Goal: Task Accomplishment & Management: Use online tool/utility

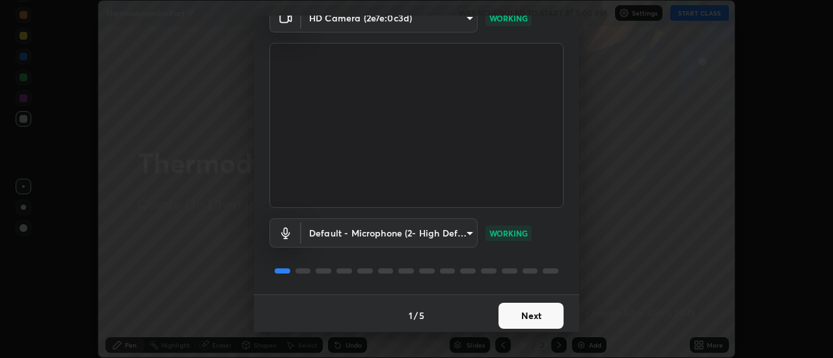
scroll to position [68, 0]
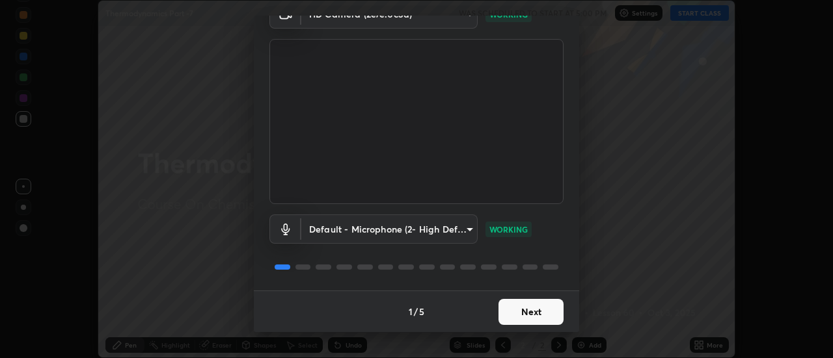
click at [542, 314] on button "Next" at bounding box center [530, 312] width 65 height 26
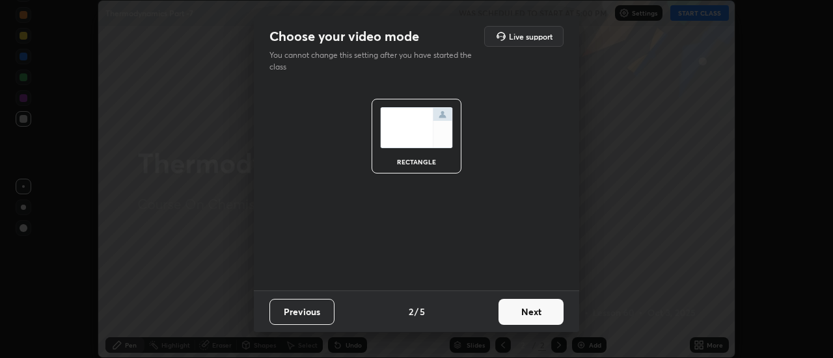
scroll to position [0, 0]
click at [534, 312] on button "Next" at bounding box center [530, 312] width 65 height 26
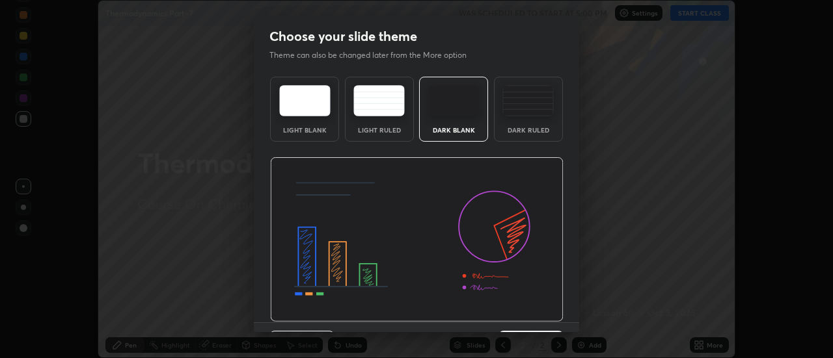
scroll to position [32, 0]
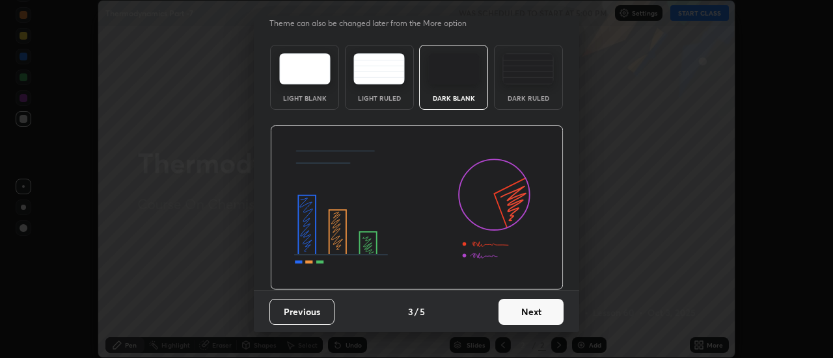
click at [545, 316] on button "Next" at bounding box center [530, 312] width 65 height 26
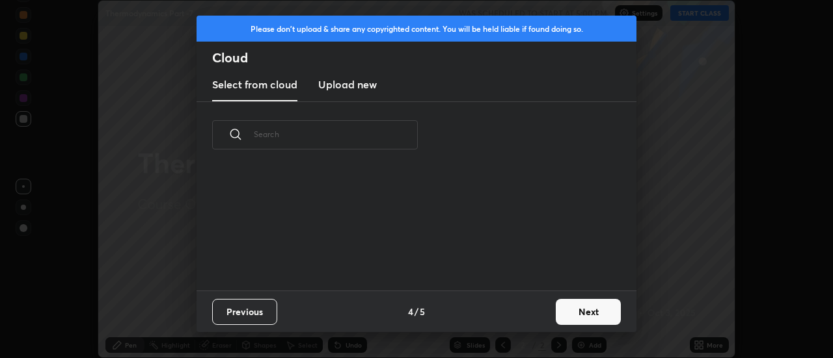
scroll to position [0, 0]
click at [365, 87] on h3 "Upload new" at bounding box center [347, 85] width 59 height 16
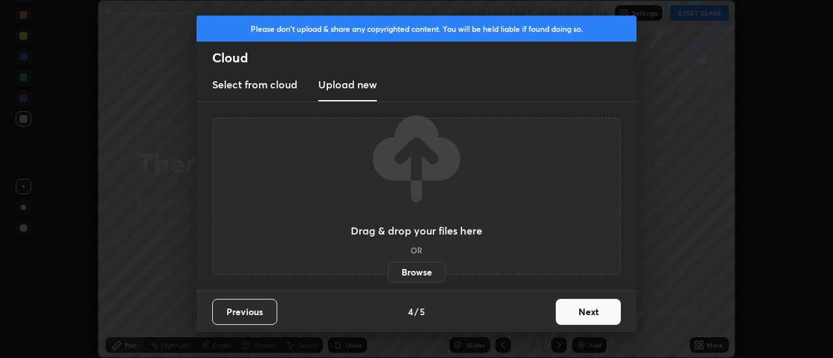
click at [423, 278] on label "Browse" at bounding box center [417, 272] width 58 height 21
click at [388, 278] on input "Browse" at bounding box center [388, 272] width 0 height 21
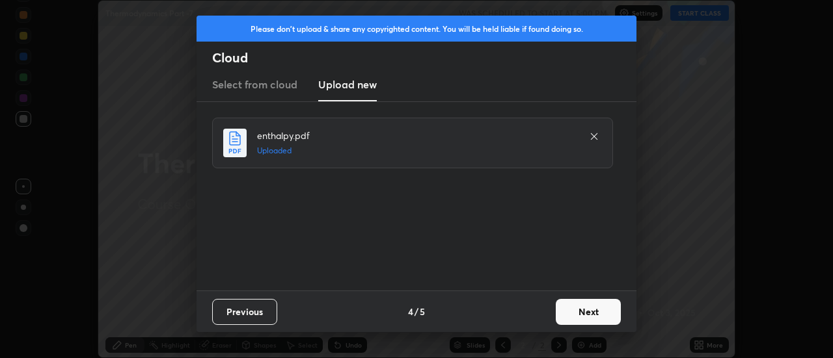
click at [601, 315] on button "Next" at bounding box center [588, 312] width 65 height 26
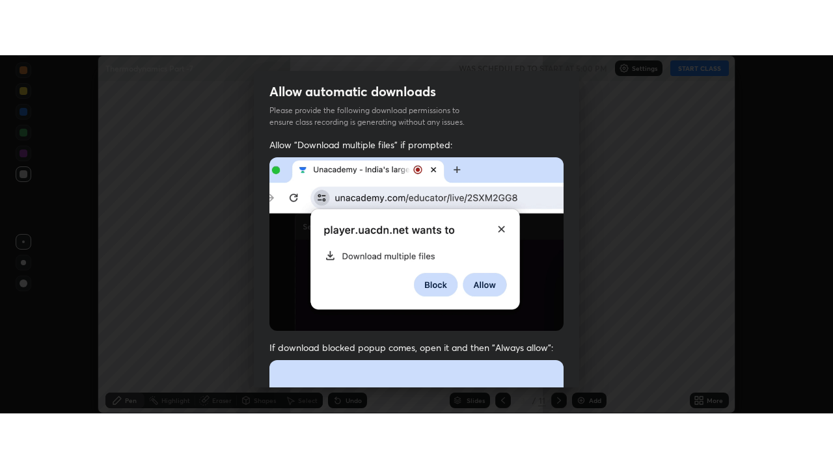
scroll to position [334, 0]
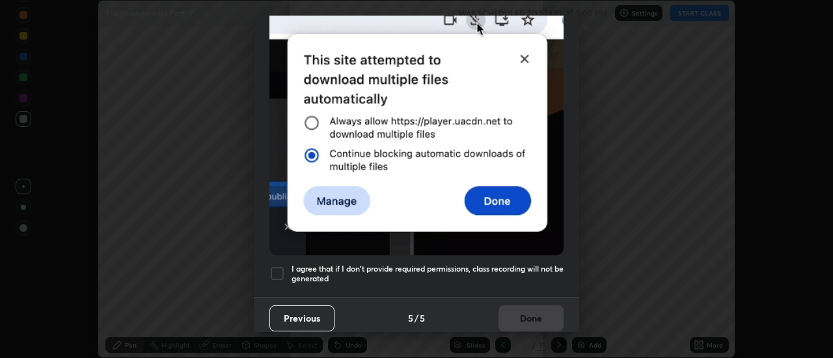
click at [276, 266] on div at bounding box center [277, 274] width 16 height 16
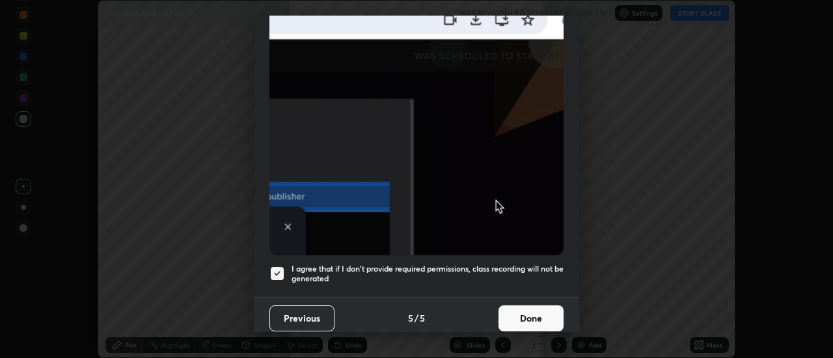
click at [533, 310] on button "Done" at bounding box center [530, 319] width 65 height 26
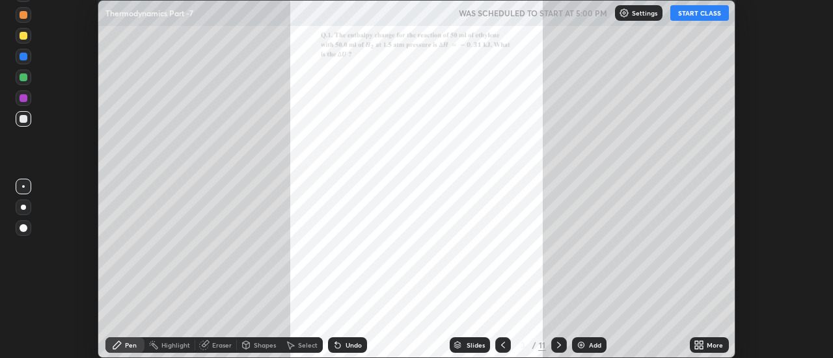
click at [701, 343] on icon at bounding box center [701, 343] width 3 height 3
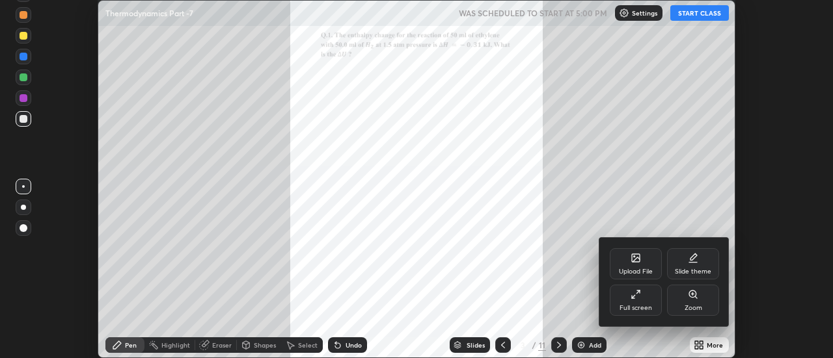
click at [630, 295] on icon at bounding box center [635, 295] width 10 height 10
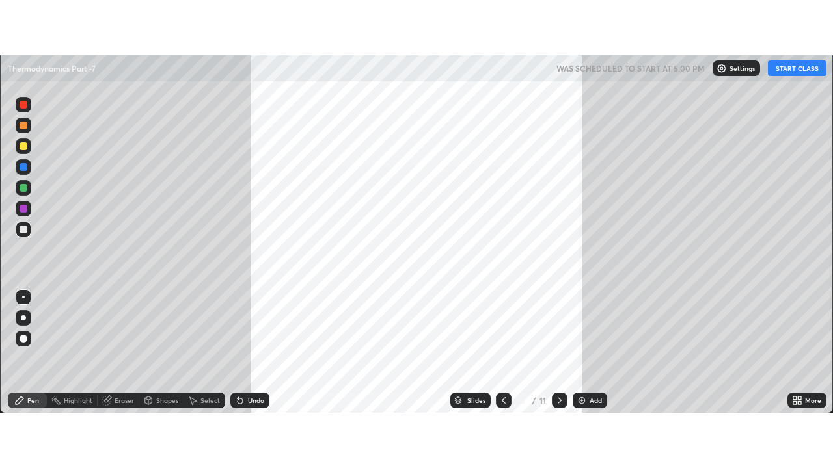
scroll to position [468, 833]
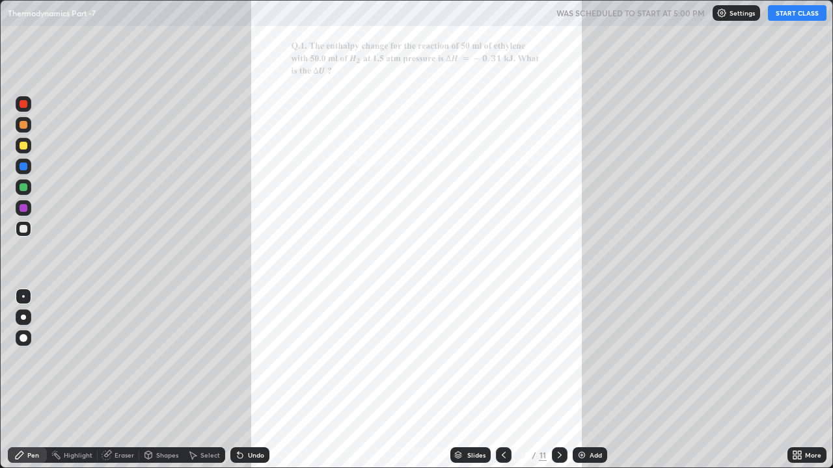
click at [789, 13] on button "START CLASS" at bounding box center [797, 13] width 59 height 16
click at [799, 358] on icon at bounding box center [799, 457] width 3 height 3
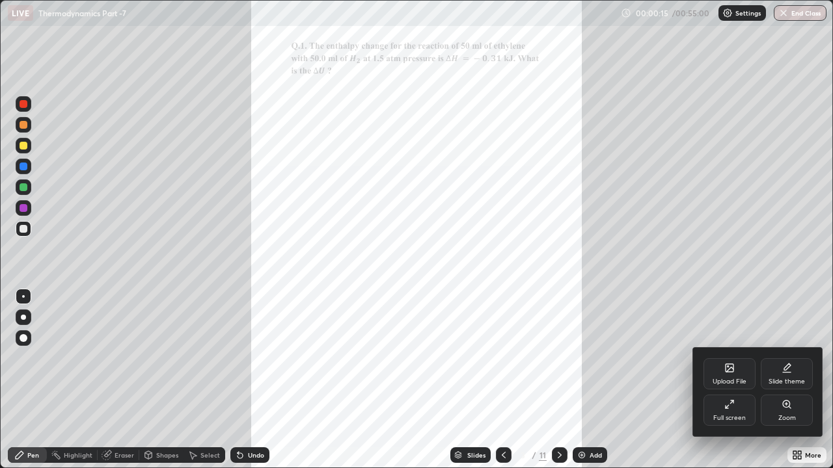
click at [783, 358] on div "Zoom" at bounding box center [787, 410] width 52 height 31
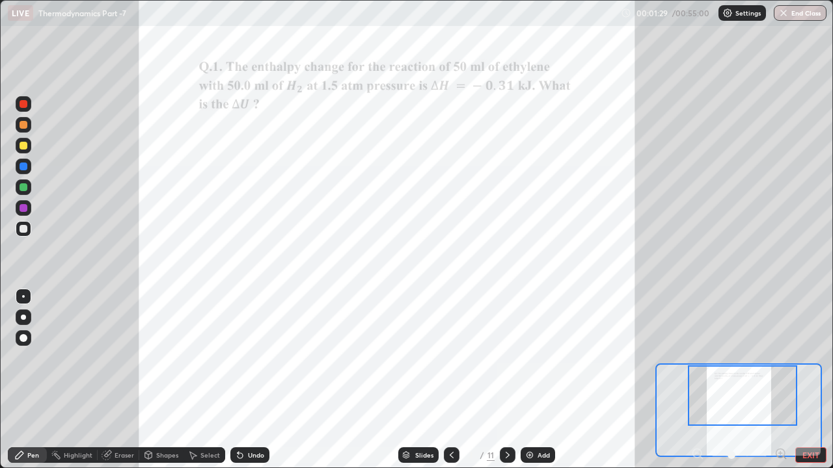
click at [20, 111] on div at bounding box center [24, 104] width 16 height 16
click at [18, 124] on div at bounding box center [24, 125] width 16 height 16
click at [26, 127] on div at bounding box center [24, 125] width 8 height 8
click at [27, 110] on div at bounding box center [24, 104] width 16 height 16
click at [254, 358] on div "Undo" at bounding box center [256, 455] width 16 height 7
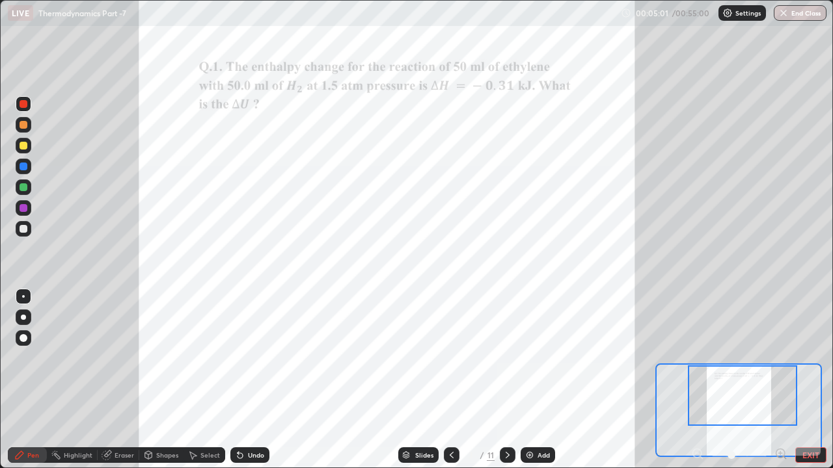
click at [20, 323] on div at bounding box center [24, 318] width 16 height 16
click at [124, 358] on div "Eraser" at bounding box center [125, 455] width 20 height 7
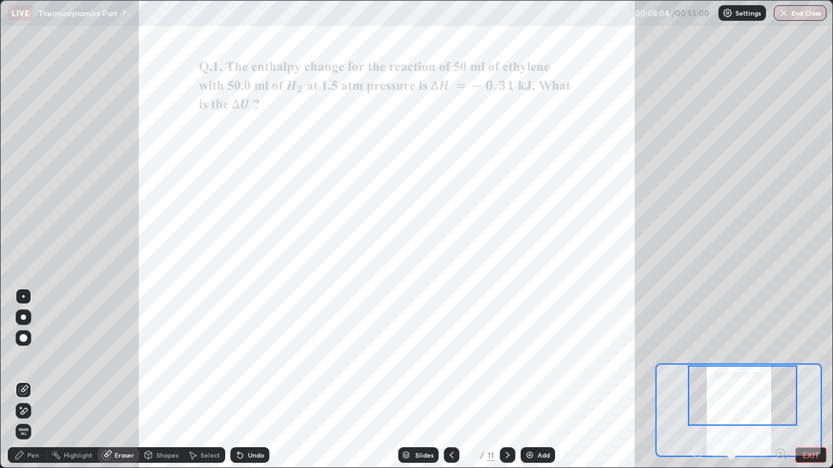
click at [27, 358] on div "Pen" at bounding box center [33, 455] width 12 height 7
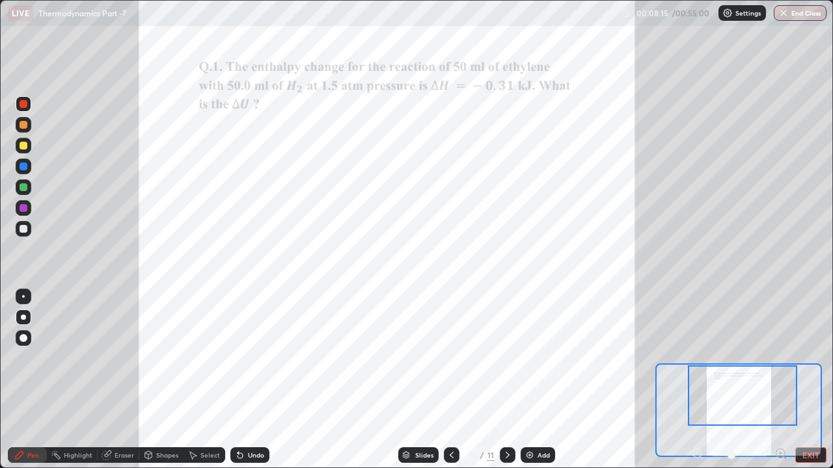
click at [257, 358] on div "Undo" at bounding box center [256, 455] width 16 height 7
click at [256, 358] on div "Undo" at bounding box center [256, 455] width 16 height 7
click at [262, 358] on div "Undo" at bounding box center [249, 456] width 39 height 16
click at [117, 358] on div "Eraser" at bounding box center [119, 456] width 42 height 16
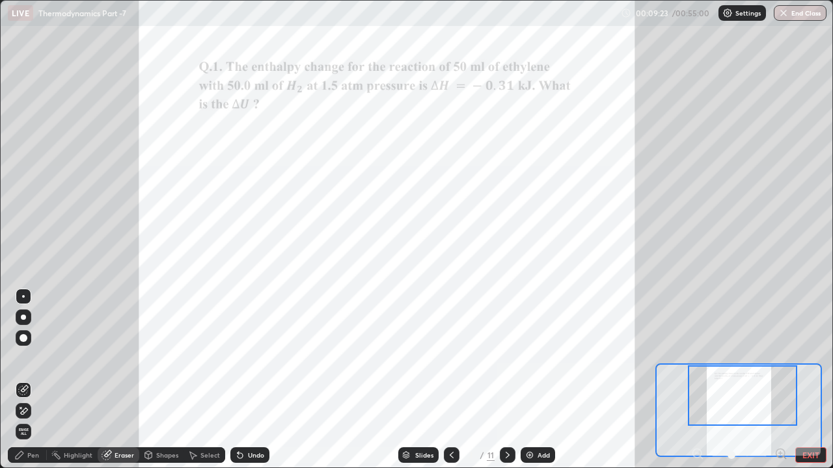
click at [21, 358] on icon at bounding box center [20, 407] width 1 height 1
click at [27, 358] on div "Pen" at bounding box center [27, 456] width 39 height 16
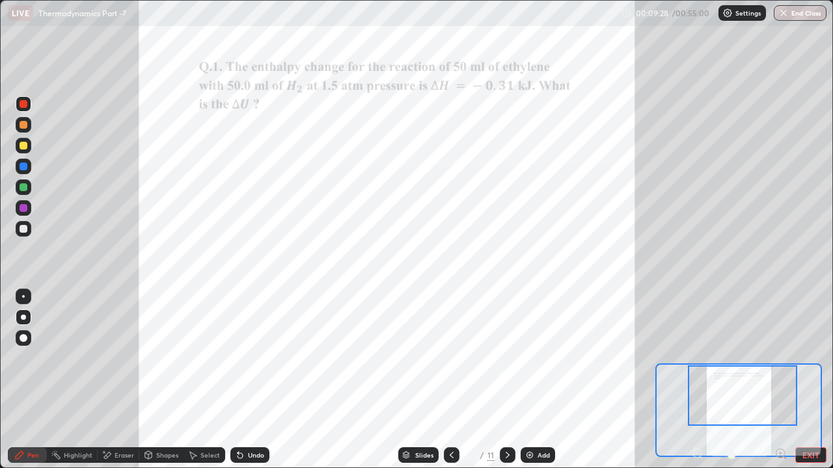
click at [22, 182] on div at bounding box center [24, 188] width 16 height 16
click at [23, 125] on div at bounding box center [24, 125] width 8 height 8
click at [21, 105] on div at bounding box center [24, 104] width 8 height 8
click at [117, 358] on div "Eraser" at bounding box center [125, 455] width 20 height 7
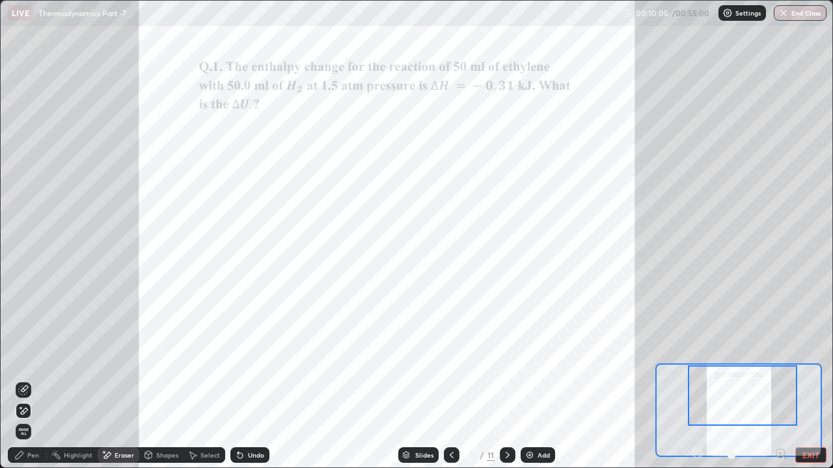
click at [260, 358] on div "Undo" at bounding box center [256, 455] width 16 height 7
click at [262, 358] on div "Undo" at bounding box center [256, 455] width 16 height 7
click at [262, 358] on div "Undo" at bounding box center [249, 456] width 39 height 16
click at [264, 358] on div "Undo" at bounding box center [249, 456] width 39 height 16
click at [27, 358] on div "Pen" at bounding box center [27, 456] width 39 height 16
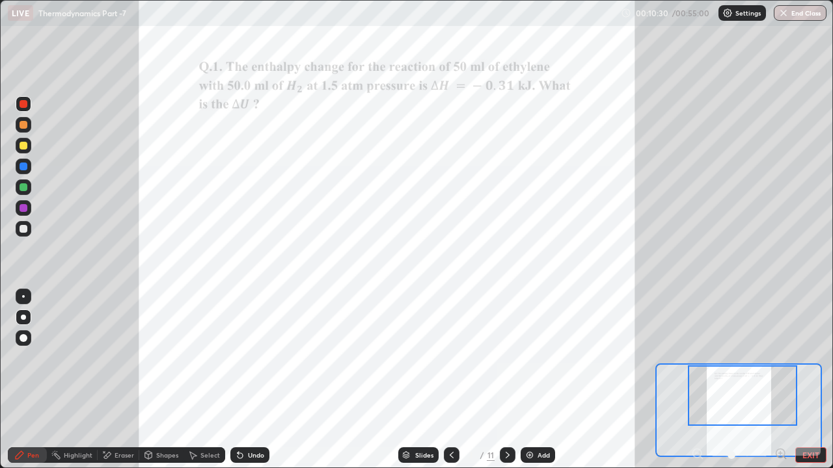
click at [263, 358] on div "Undo" at bounding box center [249, 456] width 39 height 16
click at [256, 358] on div "Undo" at bounding box center [249, 456] width 39 height 16
click at [263, 358] on div "Undo" at bounding box center [249, 456] width 39 height 16
click at [258, 358] on div "Undo" at bounding box center [256, 455] width 16 height 7
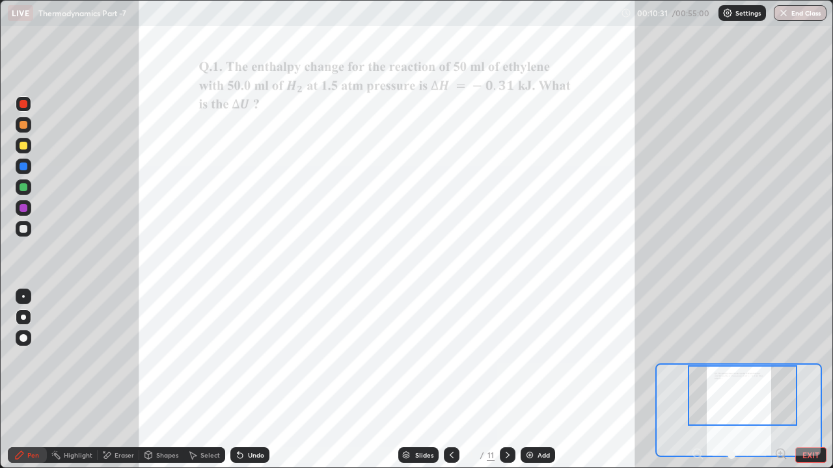
click at [256, 358] on div "Undo" at bounding box center [256, 455] width 16 height 7
click at [263, 358] on div "Undo" at bounding box center [249, 456] width 39 height 16
click at [266, 358] on div "Undo" at bounding box center [249, 456] width 39 height 16
click at [267, 358] on div "Undo" at bounding box center [249, 456] width 39 height 16
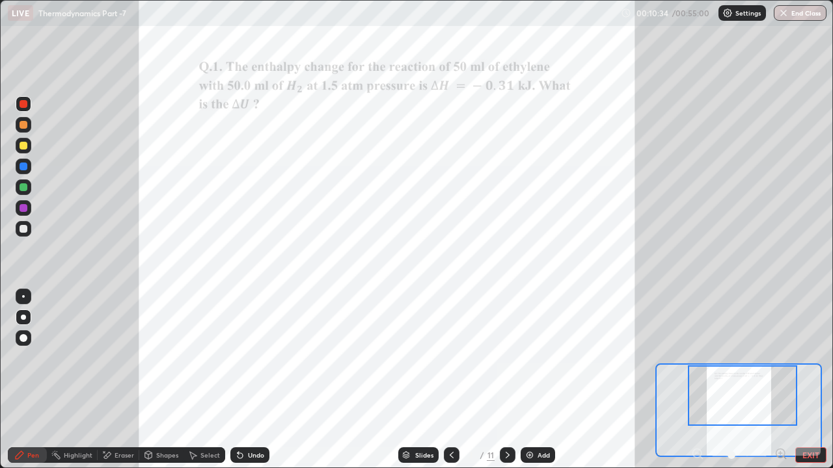
click at [267, 358] on div "Undo" at bounding box center [249, 456] width 39 height 16
click at [265, 358] on div "Undo" at bounding box center [249, 456] width 39 height 16
click at [264, 358] on div "Undo" at bounding box center [249, 456] width 39 height 16
click at [261, 358] on div "Undo" at bounding box center [256, 455] width 16 height 7
click at [256, 358] on div "Undo" at bounding box center [256, 455] width 16 height 7
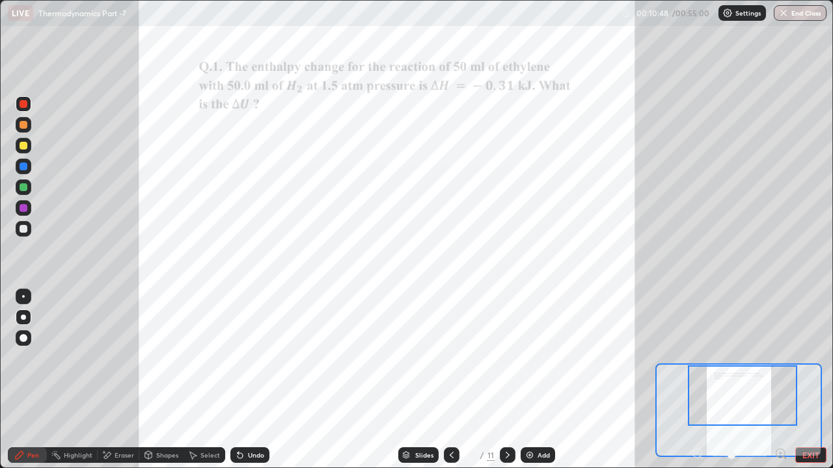
click at [263, 358] on div "Undo" at bounding box center [249, 456] width 39 height 16
click at [262, 358] on div "Undo" at bounding box center [256, 455] width 16 height 7
click at [24, 183] on div at bounding box center [24, 187] width 8 height 8
click at [258, 358] on div "Undo" at bounding box center [256, 455] width 16 height 7
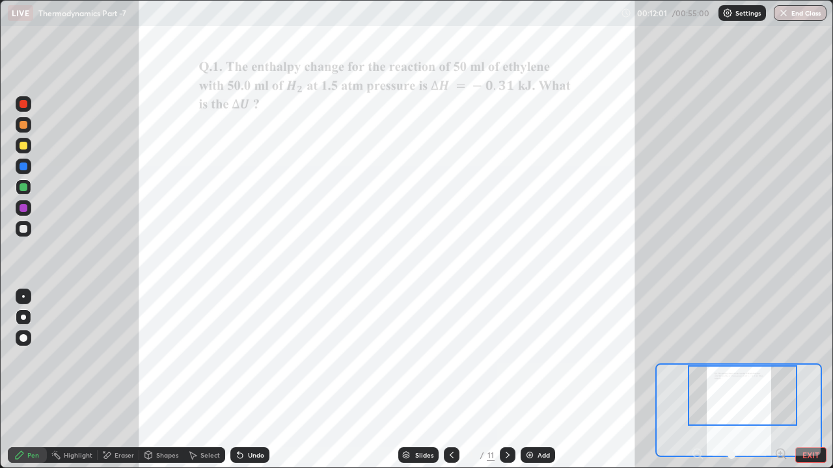
click at [258, 358] on div "Undo" at bounding box center [256, 455] width 16 height 7
click at [255, 358] on div "Undo" at bounding box center [249, 456] width 39 height 16
click at [258, 358] on div "Undo" at bounding box center [249, 456] width 39 height 16
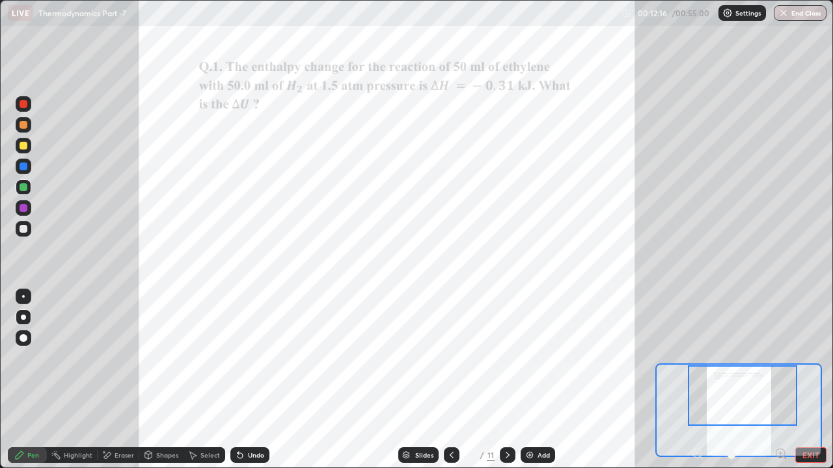
click at [20, 122] on div at bounding box center [24, 125] width 8 height 8
click at [506, 358] on icon at bounding box center [507, 455] width 10 height 10
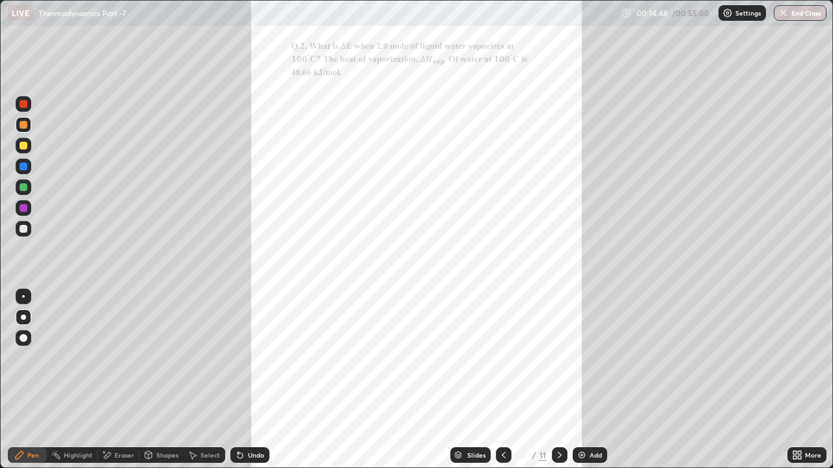
click at [811, 358] on div "More" at bounding box center [813, 455] width 16 height 7
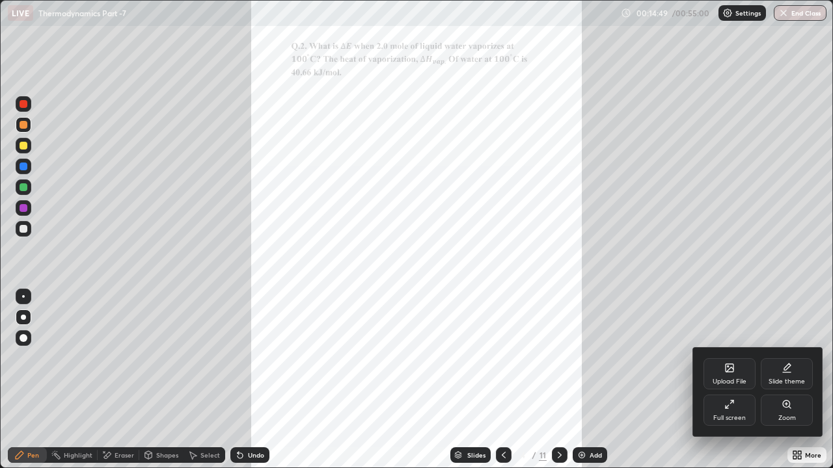
click at [790, 358] on div "Zoom" at bounding box center [787, 410] width 52 height 31
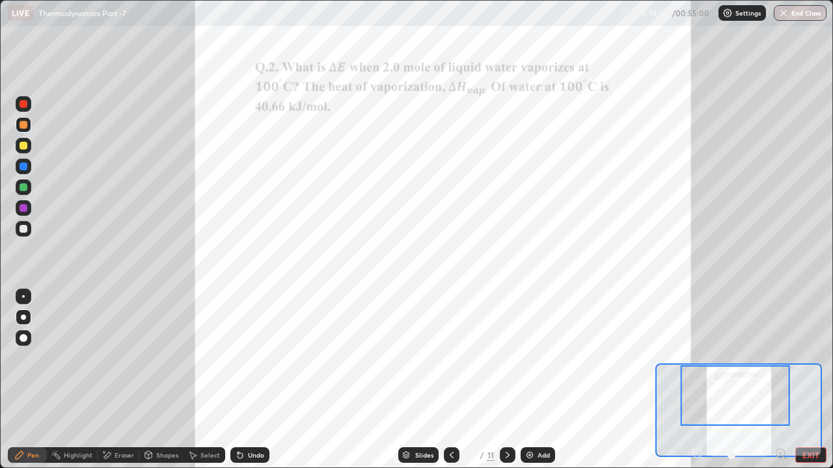
click at [756, 358] on div at bounding box center [735, 396] width 109 height 61
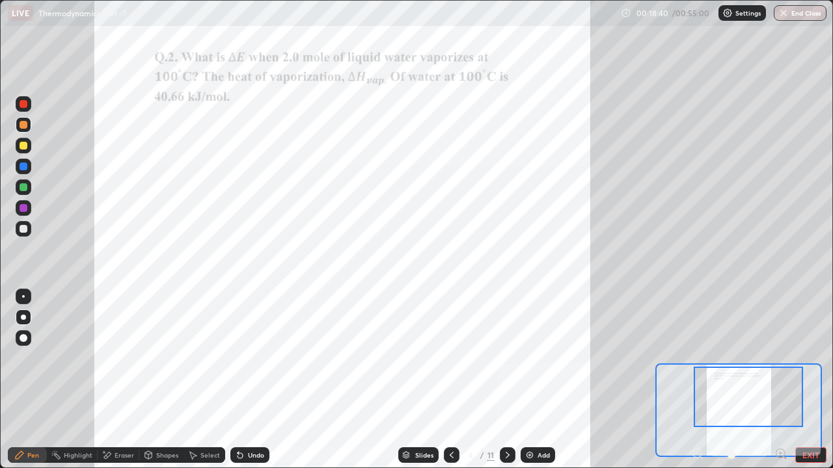
click at [26, 105] on div at bounding box center [24, 104] width 8 height 8
click at [260, 358] on div "Undo" at bounding box center [249, 456] width 39 height 16
click at [256, 358] on div "Undo" at bounding box center [256, 455] width 16 height 7
click at [118, 358] on div "Eraser" at bounding box center [125, 455] width 20 height 7
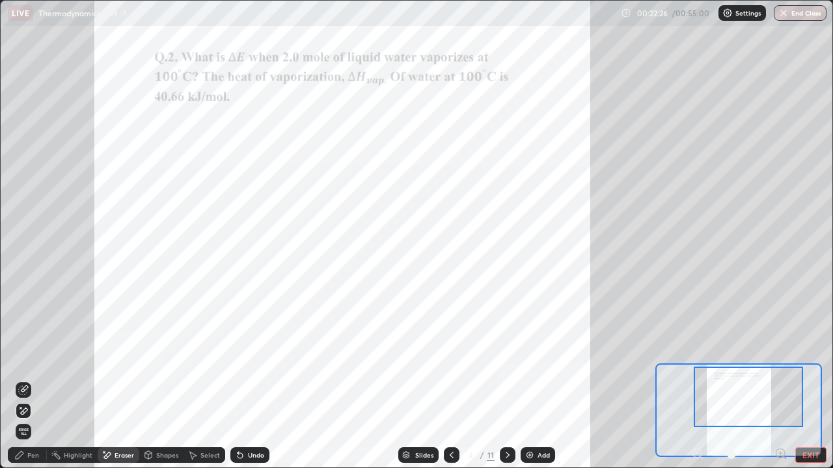
click at [29, 358] on div "Pen" at bounding box center [27, 456] width 39 height 16
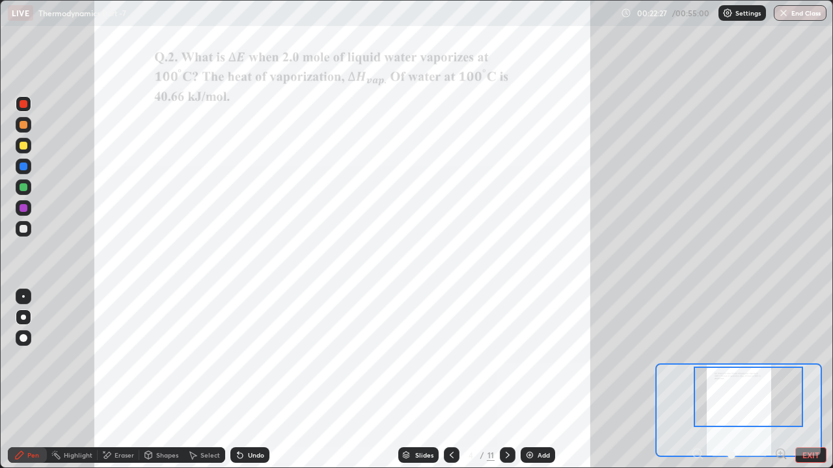
click at [117, 358] on div "Eraser" at bounding box center [125, 455] width 20 height 7
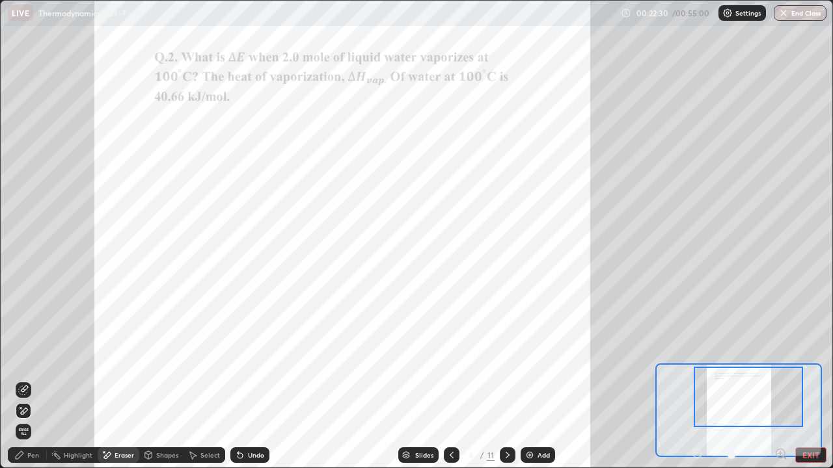
click at [23, 358] on icon at bounding box center [19, 455] width 10 height 10
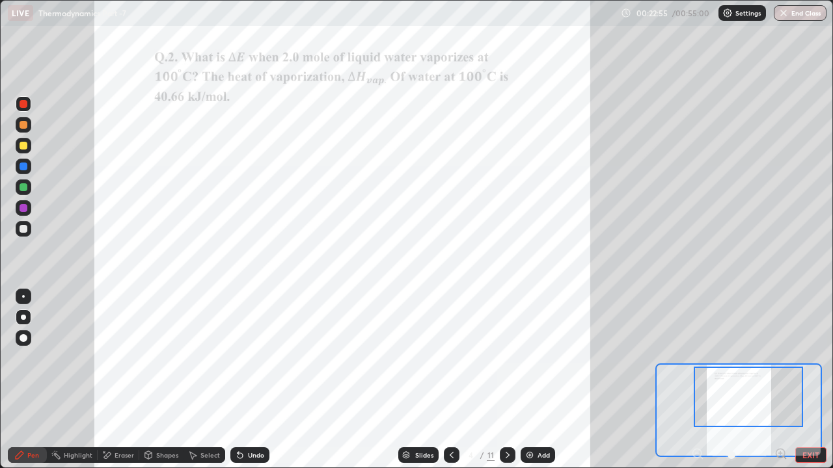
click at [265, 358] on div "Undo" at bounding box center [249, 456] width 39 height 16
click at [258, 358] on div "Undo" at bounding box center [256, 455] width 16 height 7
click at [23, 147] on div at bounding box center [24, 146] width 8 height 8
click at [22, 188] on div at bounding box center [24, 187] width 8 height 8
click at [256, 358] on div "Undo" at bounding box center [256, 455] width 16 height 7
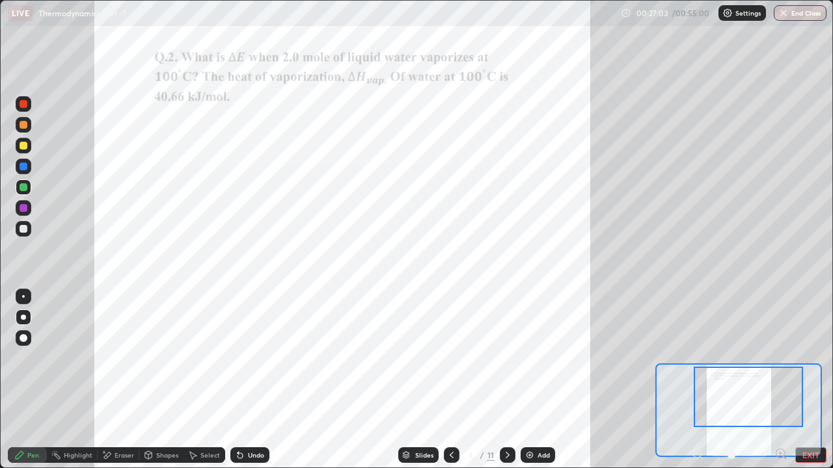
click at [250, 358] on div "Undo" at bounding box center [256, 455] width 16 height 7
click at [115, 358] on div "Eraser" at bounding box center [125, 455] width 20 height 7
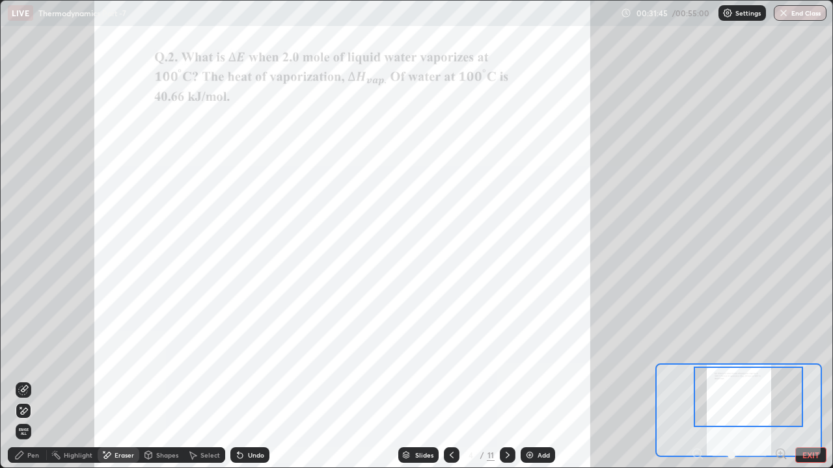
click at [27, 358] on div "Pen" at bounding box center [27, 456] width 39 height 16
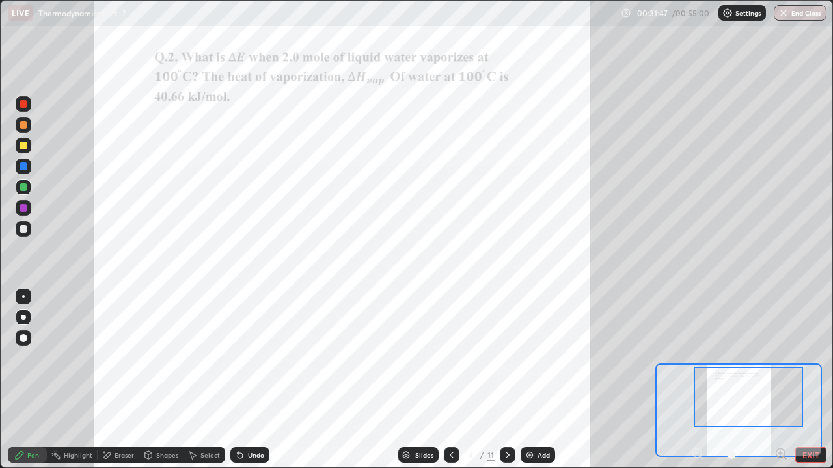
click at [23, 109] on div at bounding box center [24, 104] width 16 height 16
click at [115, 358] on div "Eraser" at bounding box center [125, 455] width 20 height 7
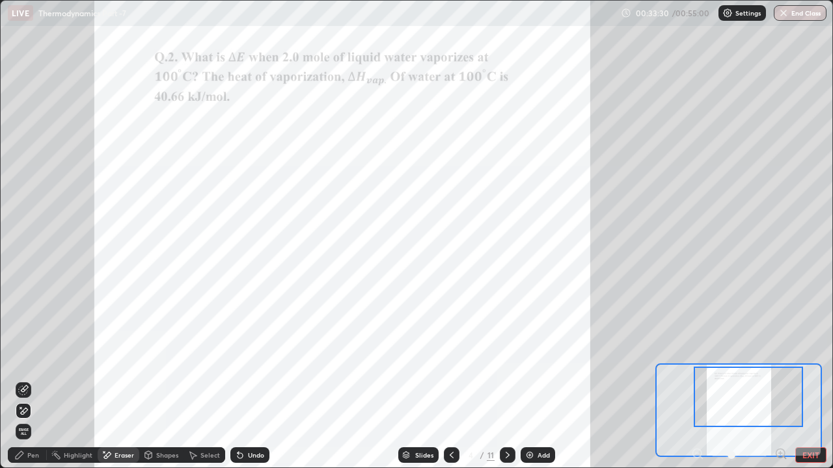
click at [34, 358] on div "Pen" at bounding box center [33, 455] width 12 height 7
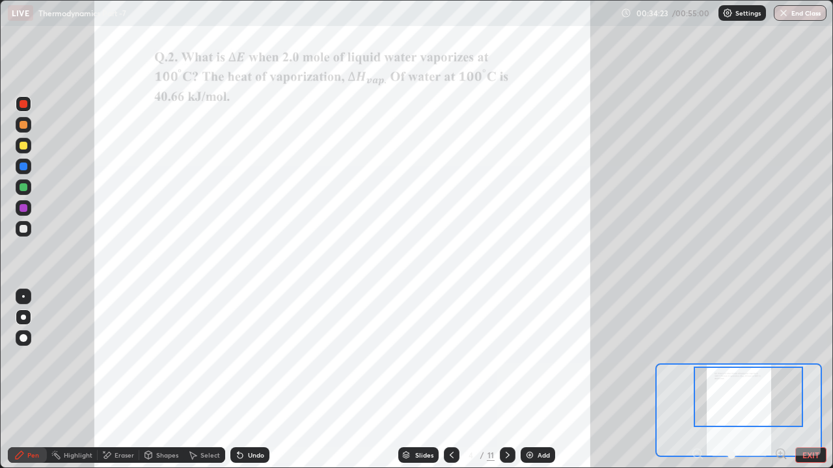
click at [534, 358] on div "Add" at bounding box center [537, 456] width 34 height 16
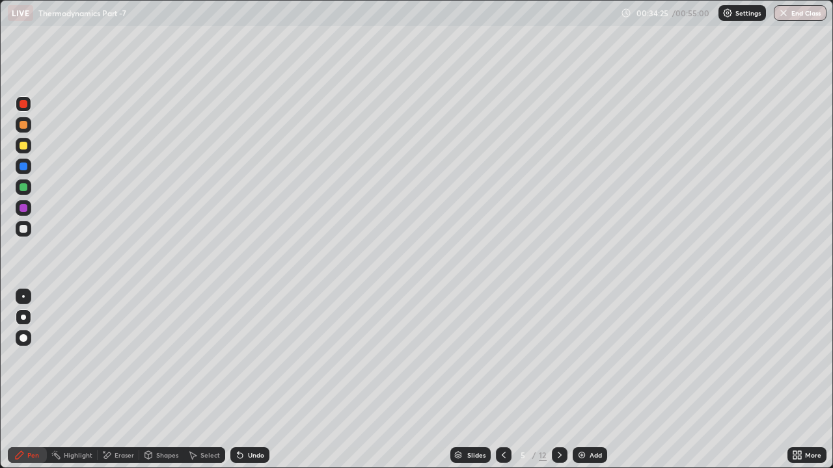
click at [21, 144] on div at bounding box center [24, 146] width 8 height 8
click at [23, 317] on div at bounding box center [23, 317] width 5 height 5
click at [256, 358] on div "Undo" at bounding box center [249, 456] width 39 height 16
click at [258, 358] on div "Undo" at bounding box center [249, 456] width 39 height 16
click at [249, 358] on div "Undo" at bounding box center [249, 456] width 39 height 16
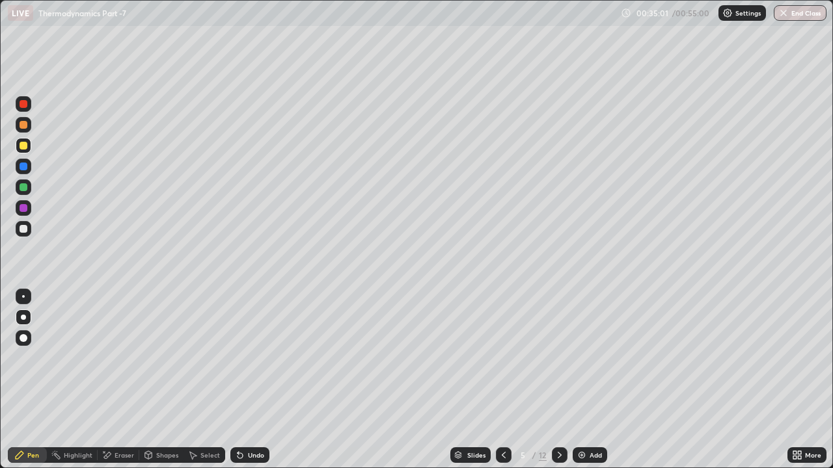
click at [115, 358] on div "Eraser" at bounding box center [125, 455] width 20 height 7
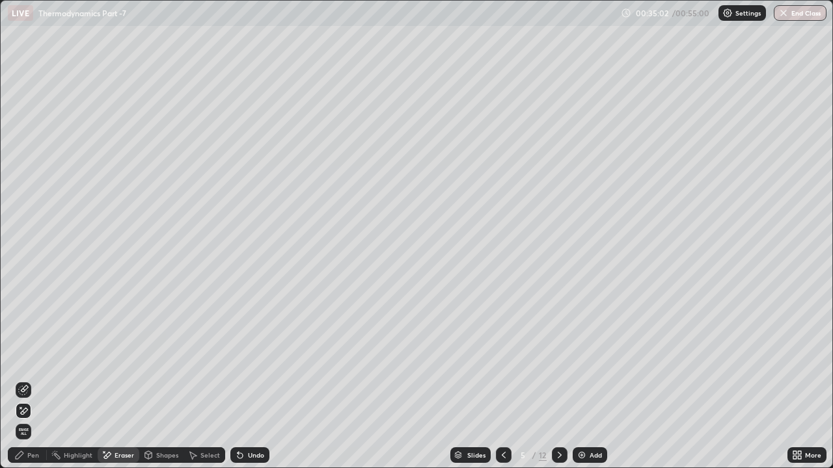
click at [25, 358] on div "Pen" at bounding box center [27, 456] width 39 height 16
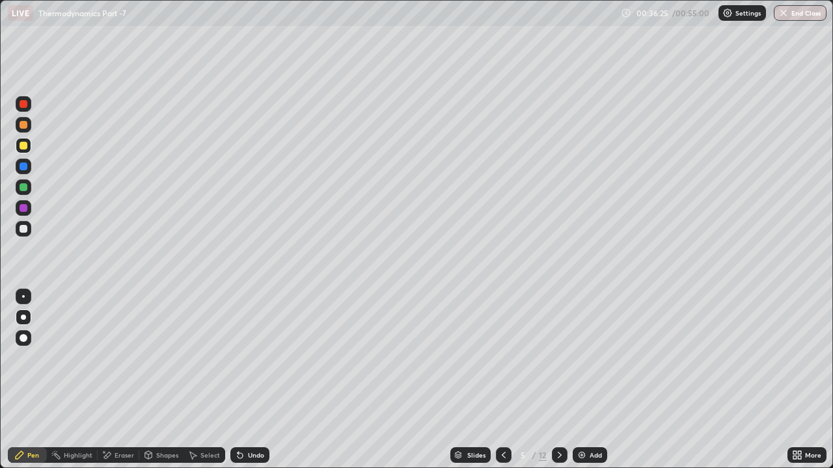
click at [256, 358] on div "Undo" at bounding box center [256, 455] width 16 height 7
click at [254, 358] on div "Undo" at bounding box center [249, 456] width 39 height 16
click at [500, 358] on icon at bounding box center [503, 455] width 10 height 10
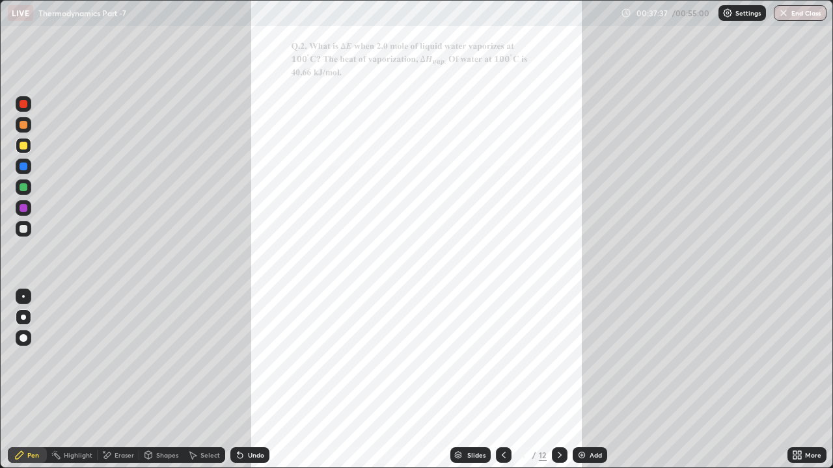
click at [558, 358] on icon at bounding box center [559, 455] width 10 height 10
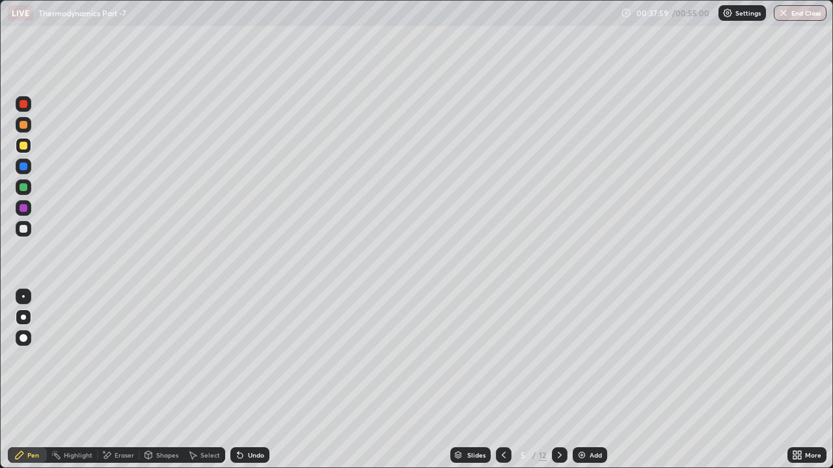
click at [122, 358] on div "Eraser" at bounding box center [125, 455] width 20 height 7
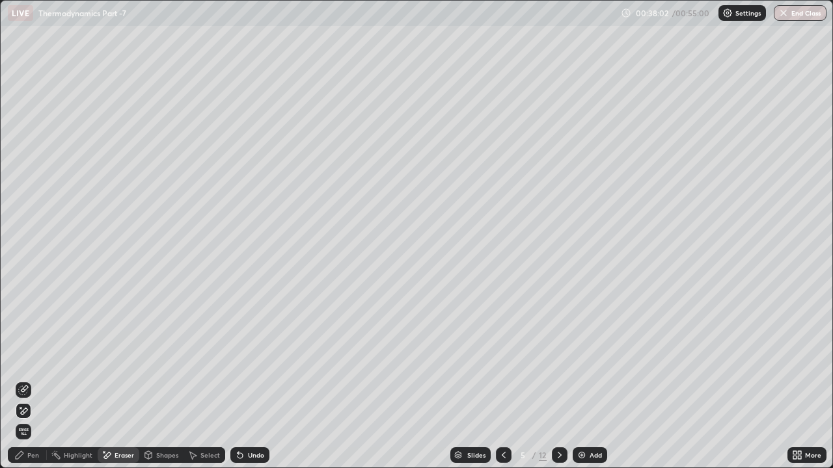
click at [20, 358] on icon at bounding box center [19, 455] width 10 height 10
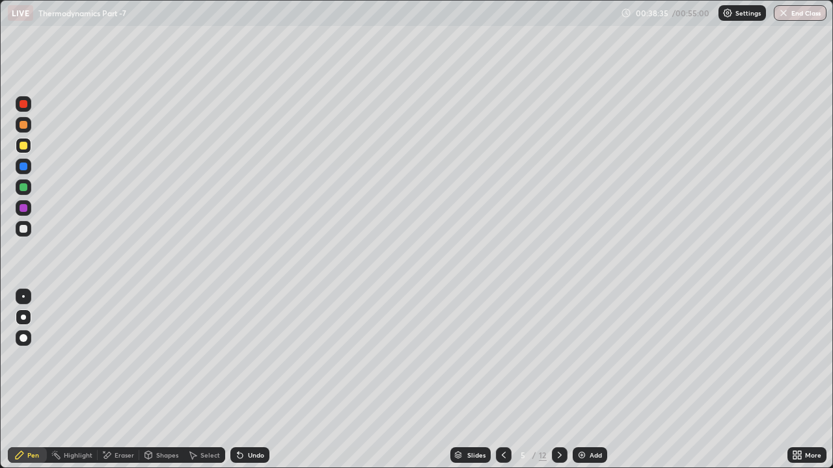
click at [558, 358] on icon at bounding box center [559, 455] width 10 height 10
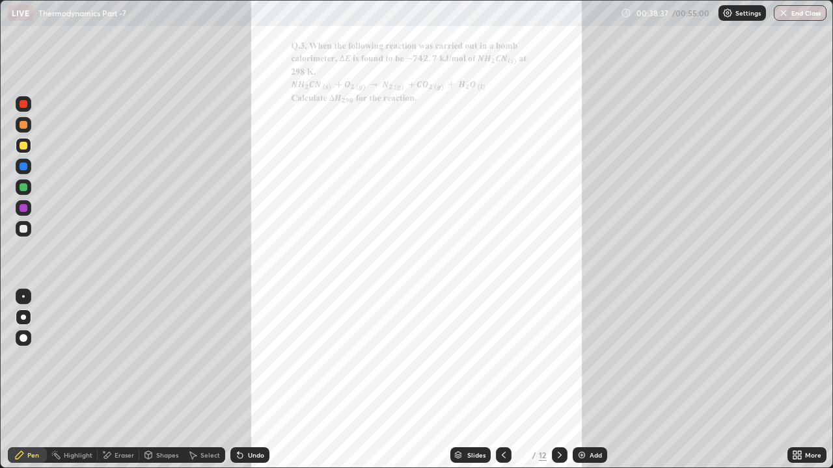
click at [799, 358] on icon at bounding box center [799, 457] width 3 height 3
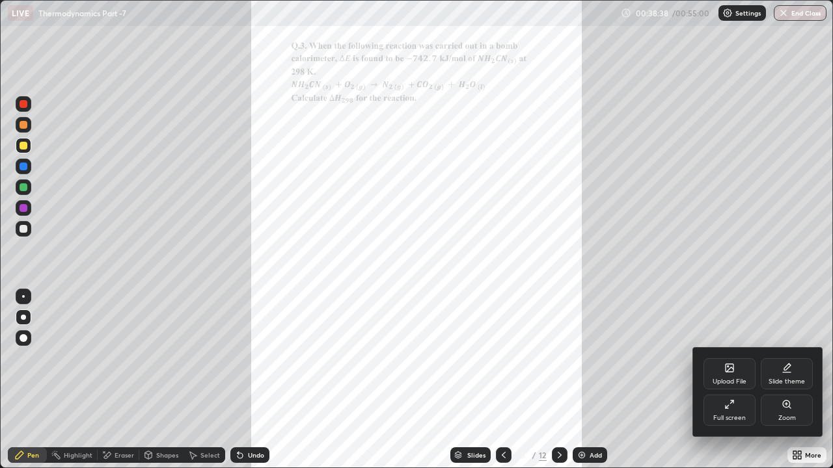
click at [783, 358] on div "Zoom" at bounding box center [787, 410] width 52 height 31
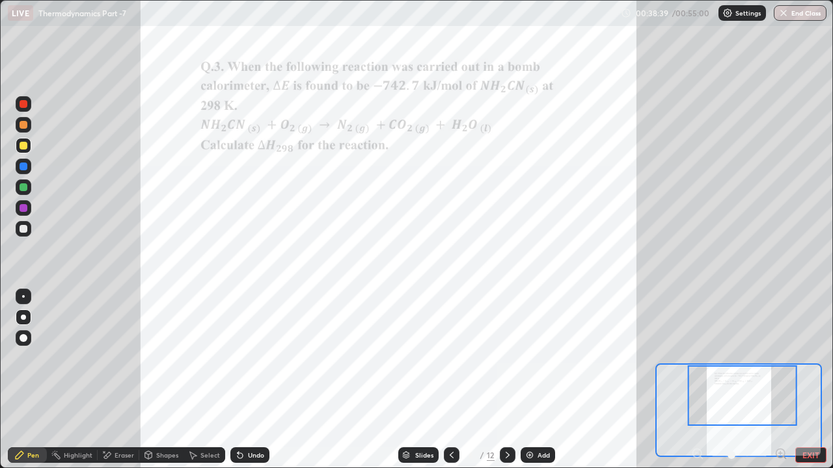
click at [734, 358] on div at bounding box center [742, 396] width 109 height 61
click at [23, 105] on div at bounding box center [24, 104] width 8 height 8
click at [265, 358] on div "Undo" at bounding box center [249, 456] width 39 height 16
click at [126, 358] on div "Eraser" at bounding box center [125, 455] width 20 height 7
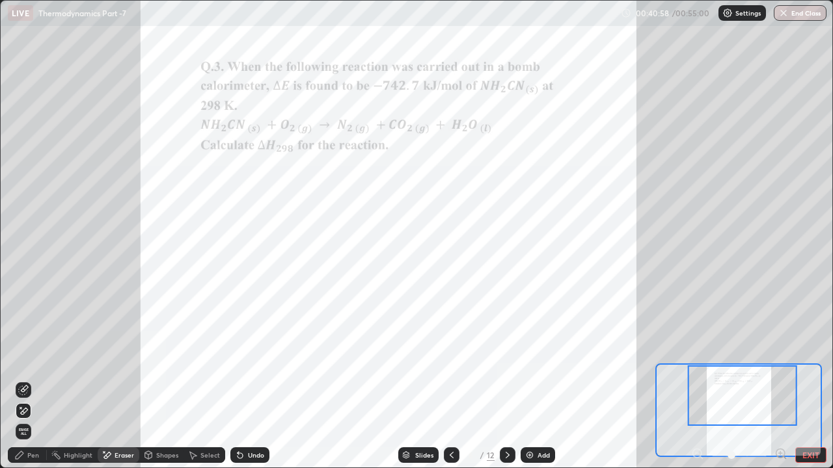
click at [33, 358] on div "Pen" at bounding box center [33, 455] width 12 height 7
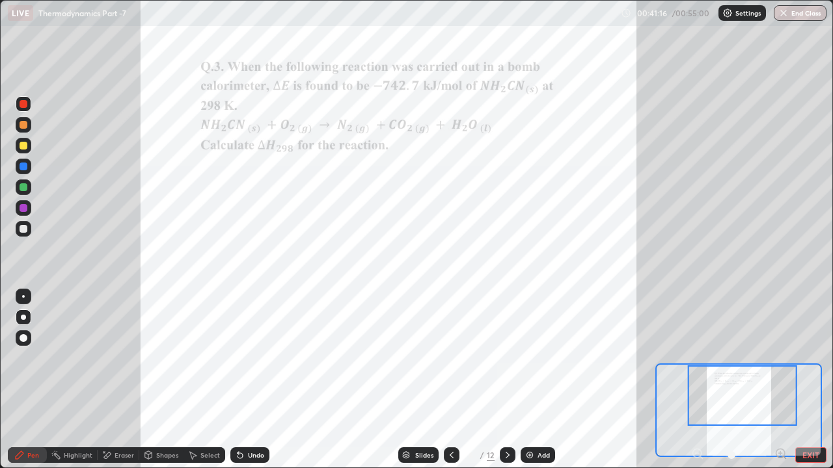
click at [262, 358] on div "Undo" at bounding box center [256, 455] width 16 height 7
click at [265, 358] on div "Undo" at bounding box center [249, 456] width 39 height 16
click at [256, 358] on div "Undo" at bounding box center [249, 456] width 39 height 16
click at [258, 358] on div "Undo" at bounding box center [249, 456] width 39 height 16
click at [117, 358] on div "Eraser" at bounding box center [125, 455] width 20 height 7
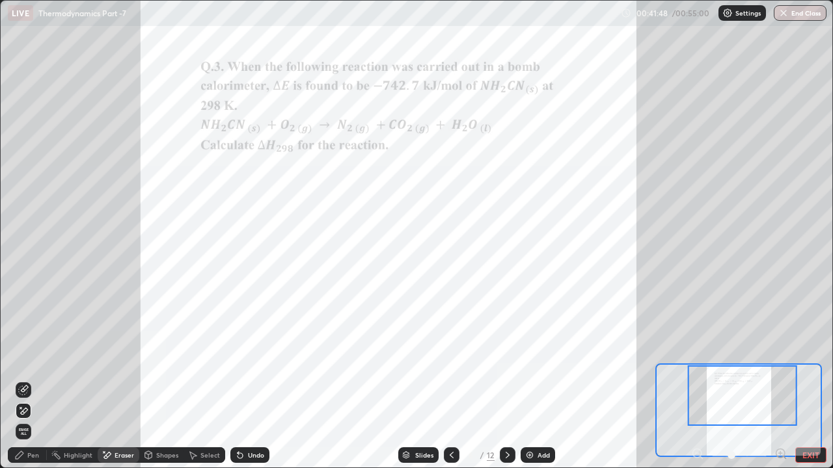
click at [21, 358] on icon at bounding box center [20, 456] width 8 height 8
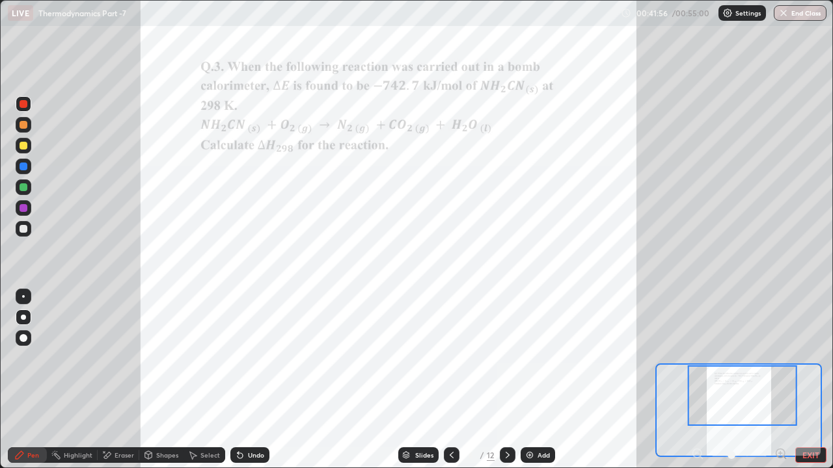
click at [115, 358] on div "Eraser" at bounding box center [119, 456] width 42 height 16
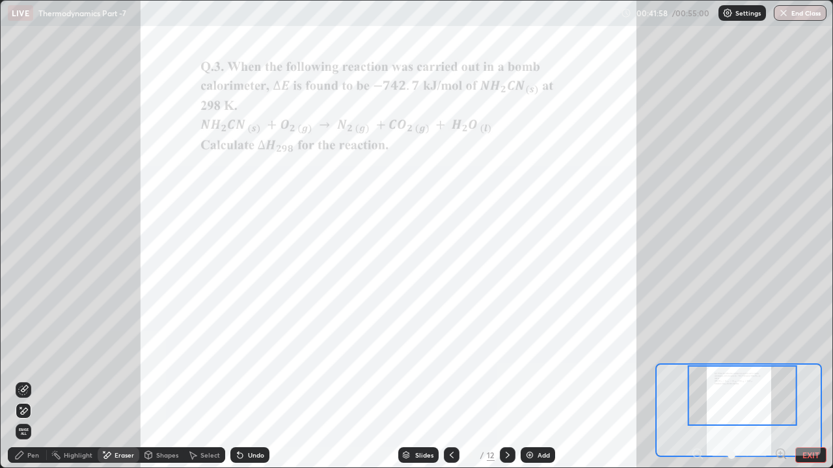
click at [25, 358] on div "Pen" at bounding box center [27, 456] width 39 height 16
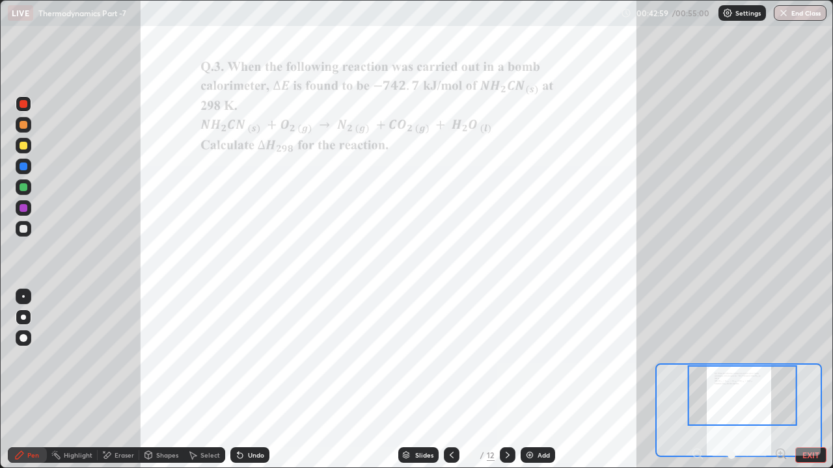
click at [513, 358] on div at bounding box center [508, 456] width 16 height 16
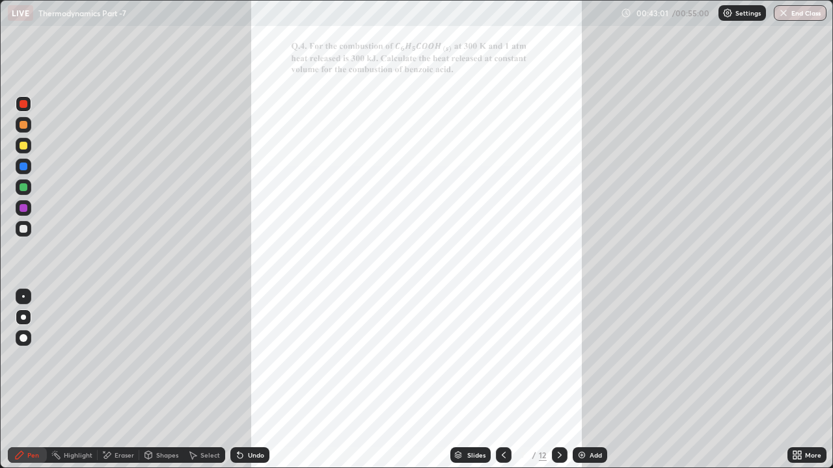
click at [810, 358] on div "More" at bounding box center [806, 456] width 39 height 16
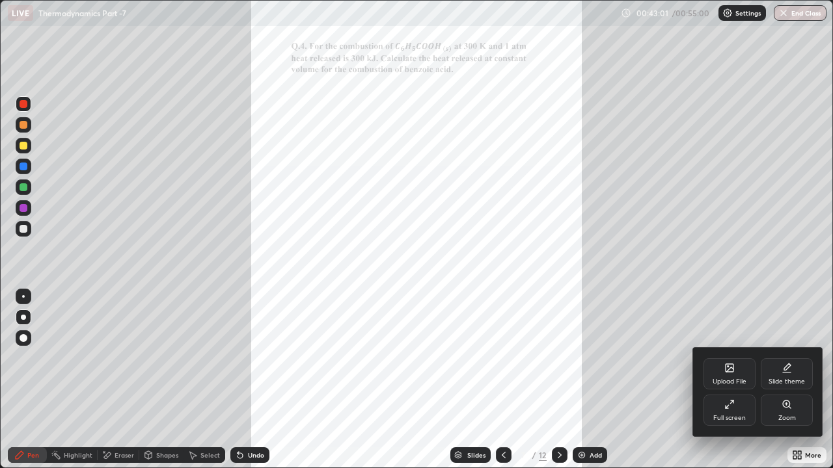
click at [783, 358] on icon at bounding box center [786, 404] width 10 height 10
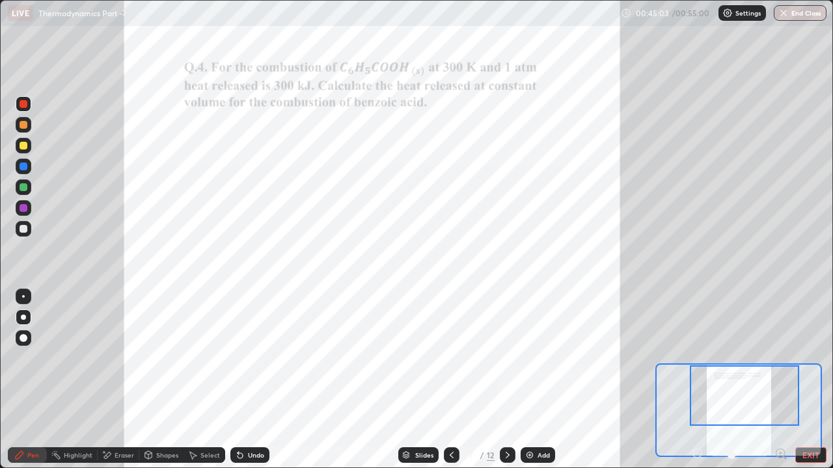
click at [256, 358] on div "Undo" at bounding box center [256, 455] width 16 height 7
click at [118, 358] on div "Eraser" at bounding box center [119, 456] width 42 height 16
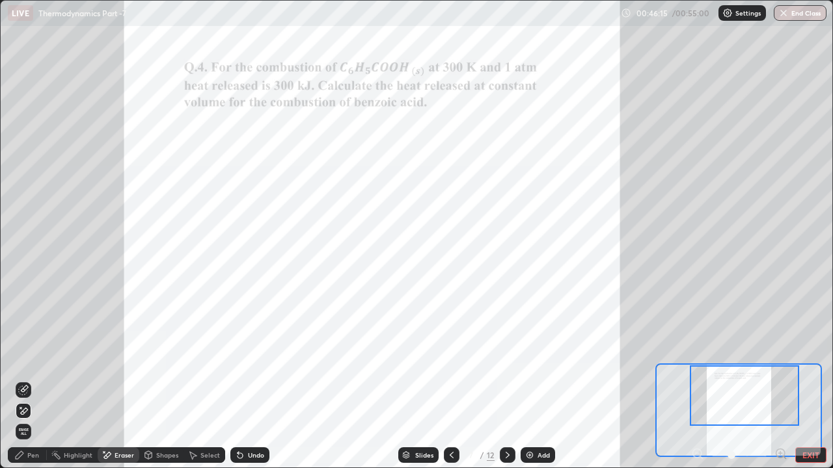
click at [38, 358] on div "Pen" at bounding box center [27, 456] width 39 height 16
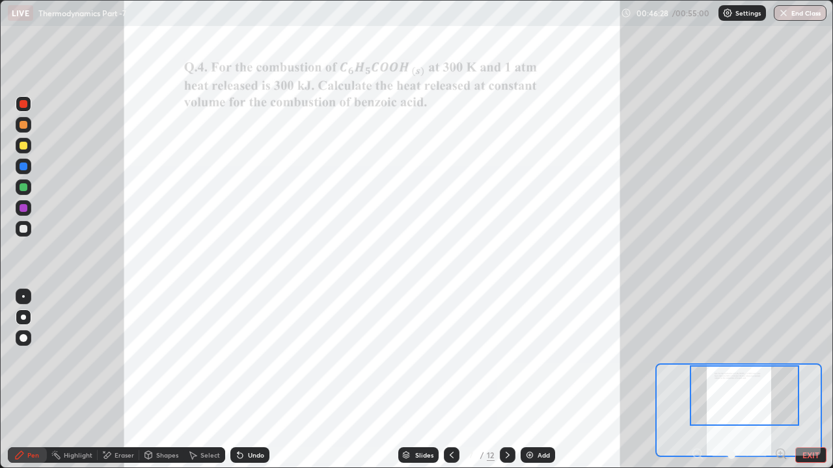
click at [28, 105] on div at bounding box center [24, 104] width 16 height 16
click at [23, 185] on div at bounding box center [24, 187] width 8 height 8
click at [24, 125] on div at bounding box center [24, 125] width 8 height 8
click at [112, 358] on div "Eraser" at bounding box center [119, 456] width 42 height 16
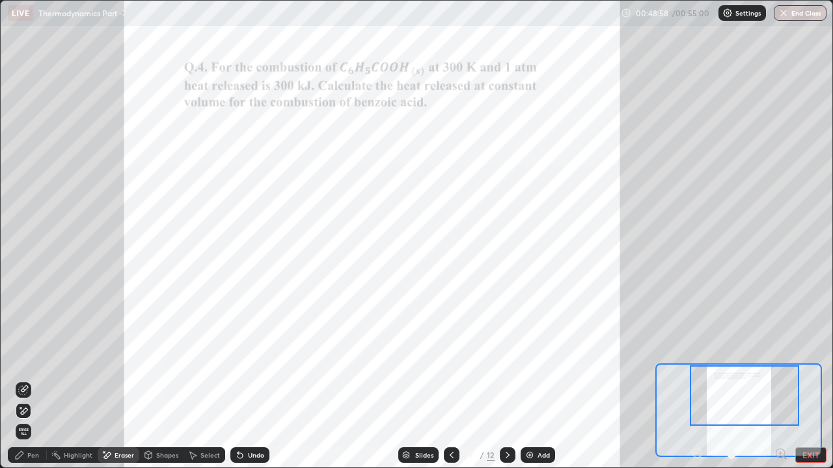
click at [31, 358] on div "Pen" at bounding box center [33, 455] width 12 height 7
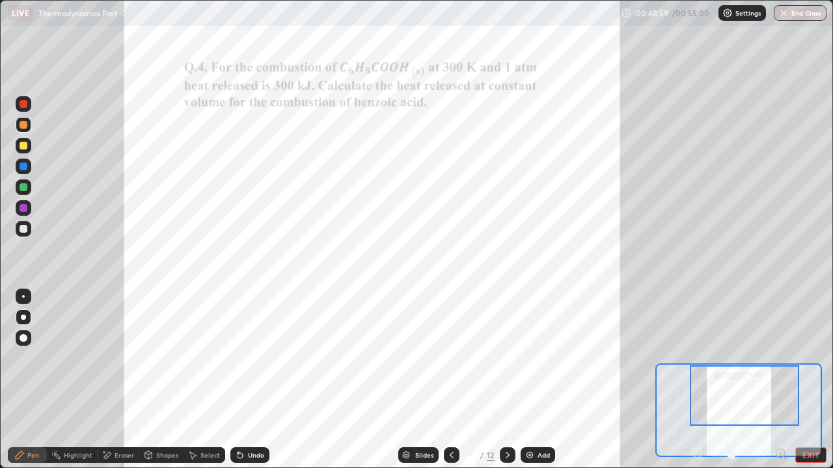
click at [23, 188] on div at bounding box center [24, 187] width 8 height 8
click at [117, 358] on div "Eraser" at bounding box center [125, 455] width 20 height 7
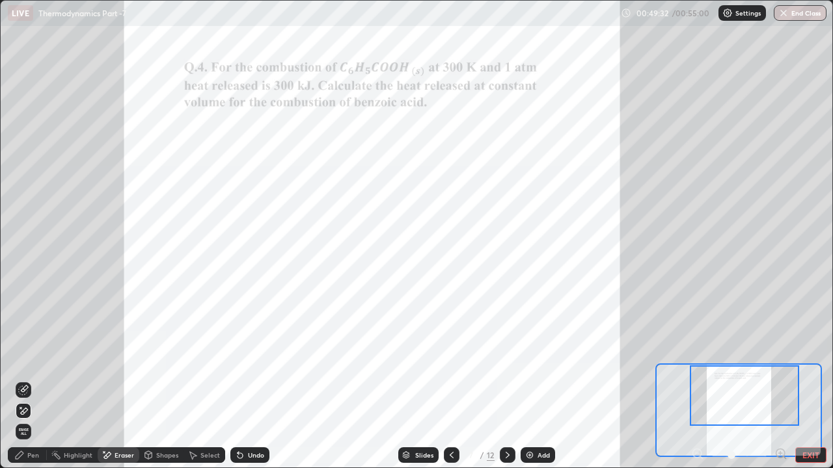
click at [20, 358] on div "Pen" at bounding box center [27, 456] width 39 height 16
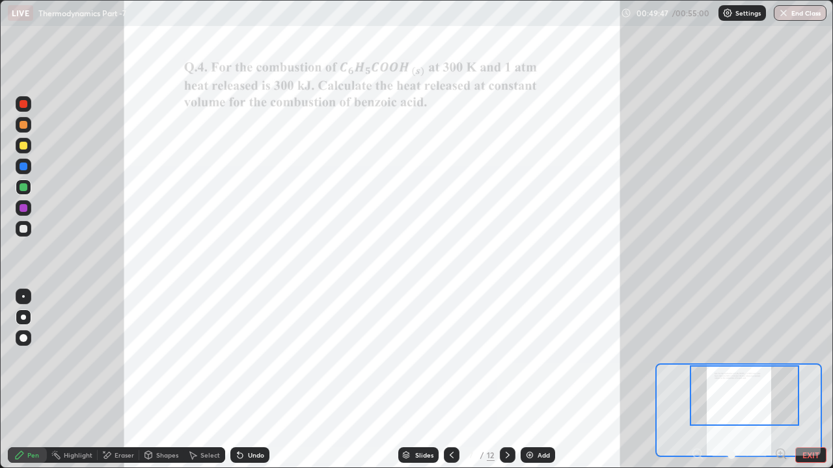
click at [20, 205] on div at bounding box center [24, 208] width 8 height 8
click at [507, 358] on icon at bounding box center [507, 455] width 10 height 10
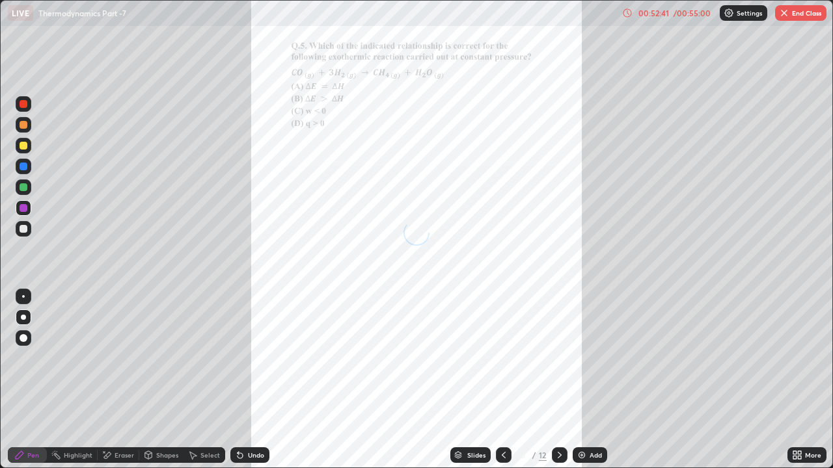
click at [811, 358] on div "More" at bounding box center [813, 455] width 16 height 7
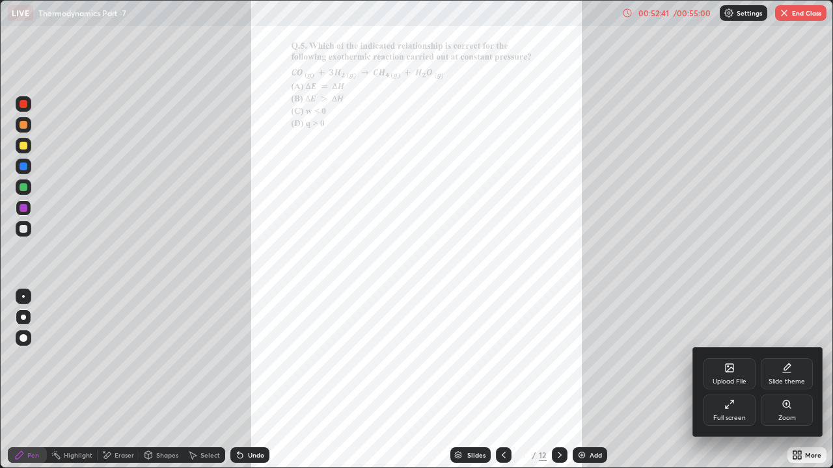
click at [781, 358] on div "Zoom" at bounding box center [787, 410] width 52 height 31
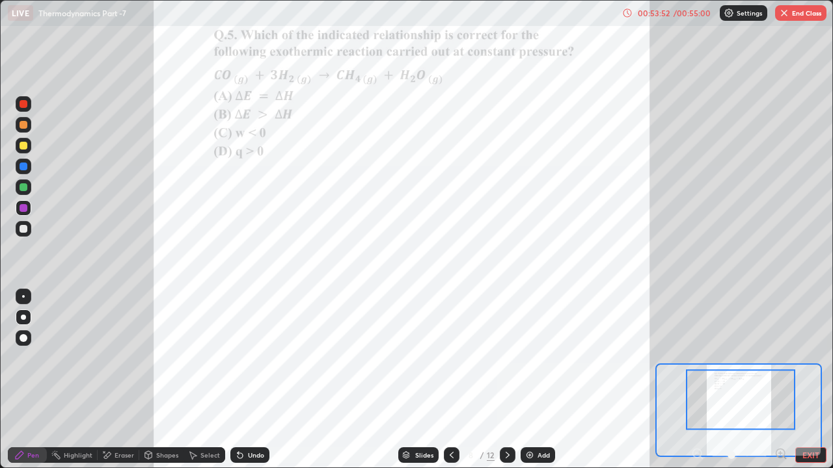
click at [264, 358] on div "Undo" at bounding box center [249, 456] width 39 height 16
click at [262, 358] on div "Undo" at bounding box center [249, 456] width 39 height 16
click at [21, 141] on div at bounding box center [24, 146] width 16 height 16
click at [25, 103] on div at bounding box center [24, 104] width 8 height 8
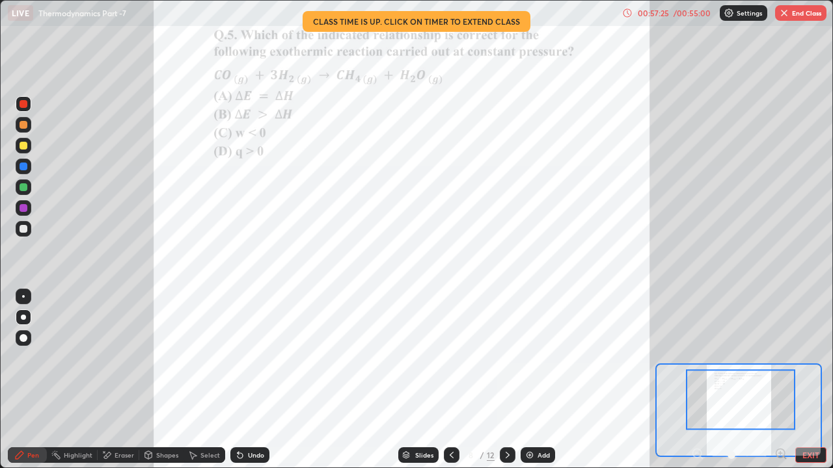
click at [506, 358] on icon at bounding box center [507, 455] width 10 height 10
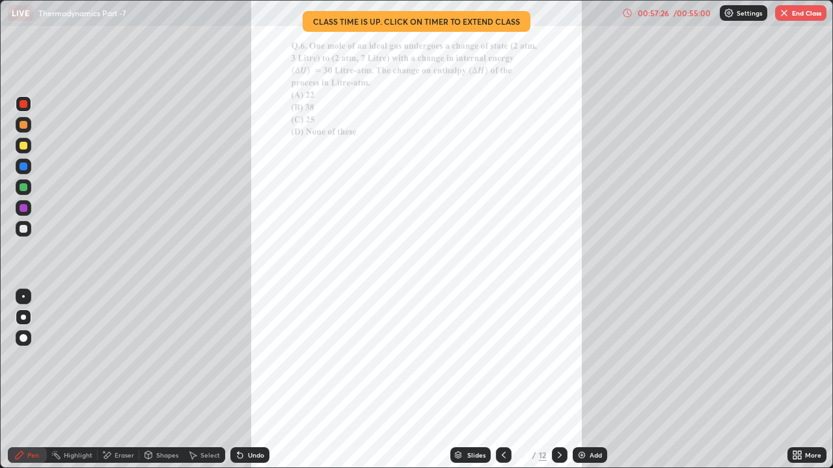
click at [803, 358] on div "More" at bounding box center [806, 456] width 39 height 16
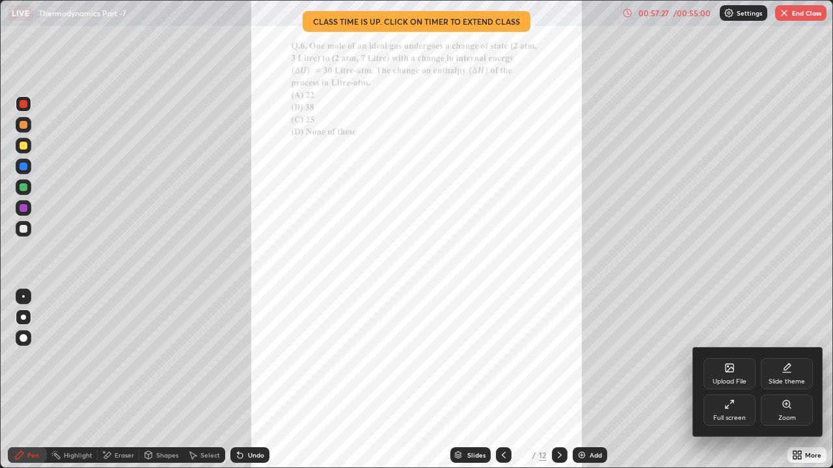
click at [796, 358] on div "Zoom" at bounding box center [787, 410] width 52 height 31
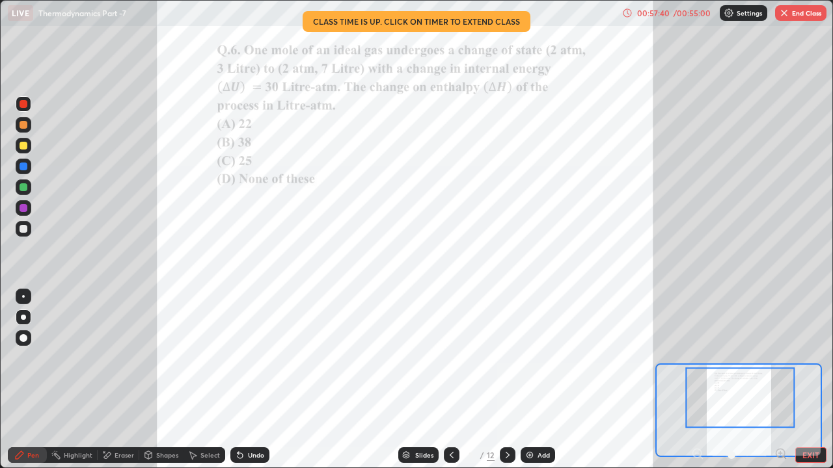
click at [504, 358] on icon at bounding box center [507, 455] width 10 height 10
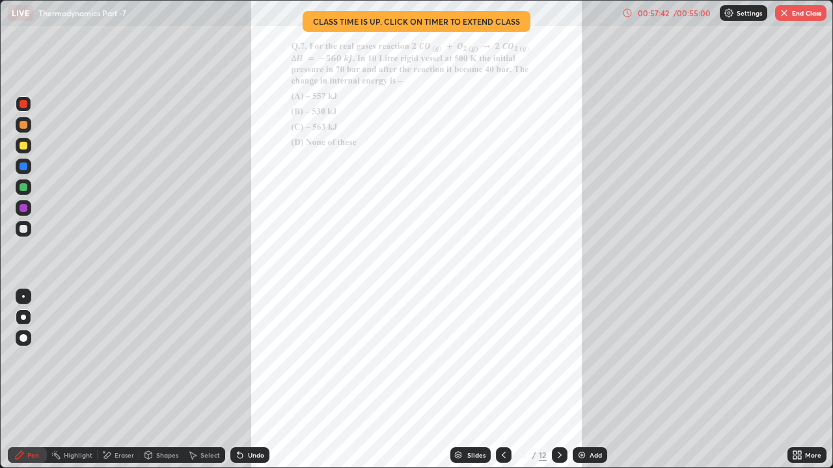
click at [807, 358] on div "More" at bounding box center [813, 455] width 16 height 7
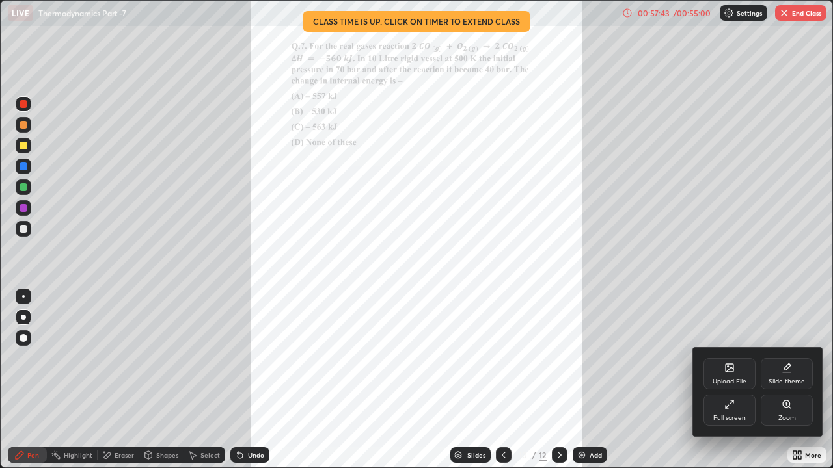
click at [785, 358] on icon at bounding box center [786, 404] width 7 height 7
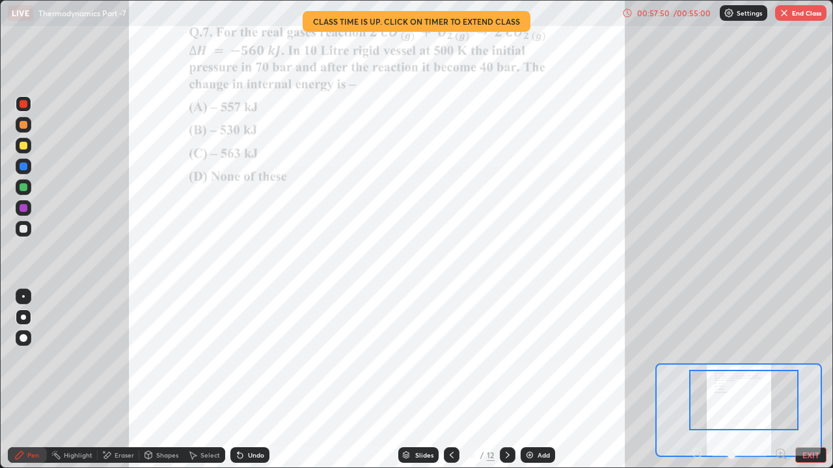
click at [450, 358] on icon at bounding box center [451, 455] width 10 height 10
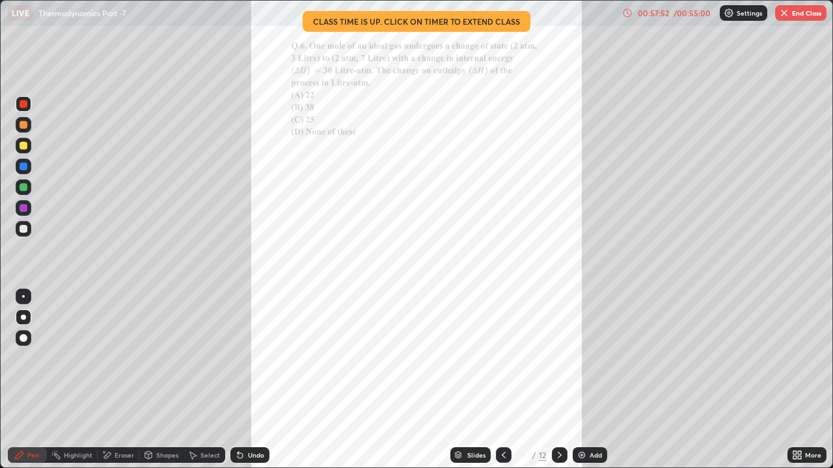
click at [801, 358] on icon at bounding box center [799, 457] width 3 height 3
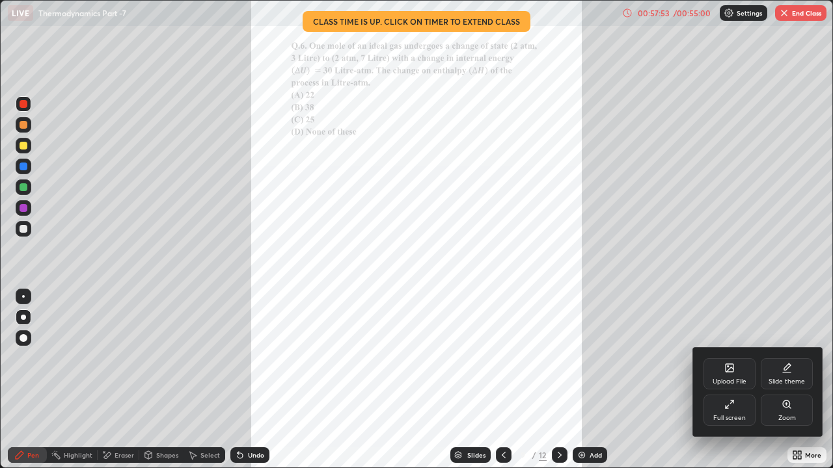
click at [783, 358] on icon at bounding box center [786, 404] width 7 height 7
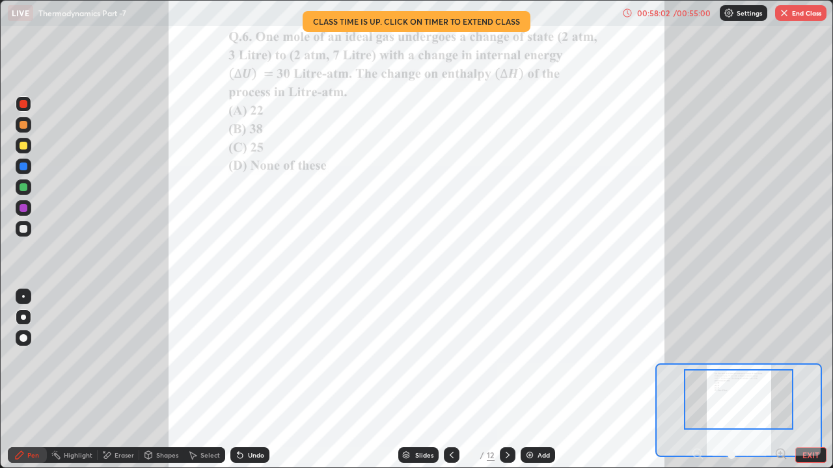
click at [463, 20] on div "LIVE Thermodynamics Part -7" at bounding box center [312, 13] width 609 height 26
click at [663, 14] on div "00:58:04" at bounding box center [653, 13] width 36 height 8
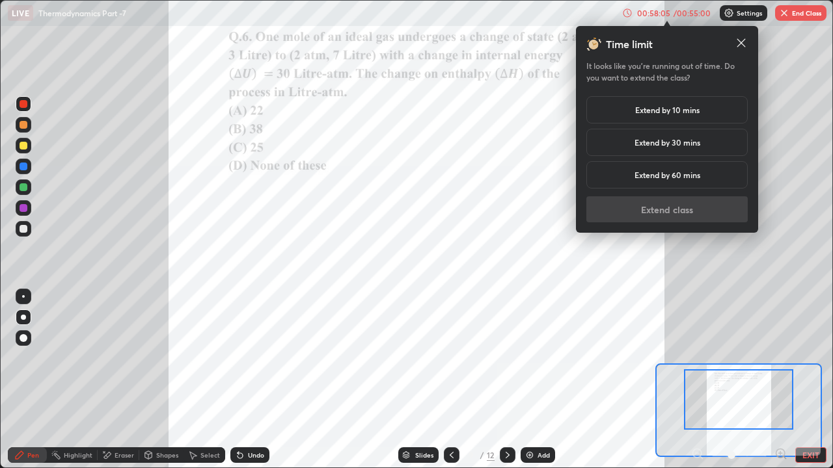
click at [665, 120] on div "Extend by 10 mins" at bounding box center [666, 109] width 161 height 27
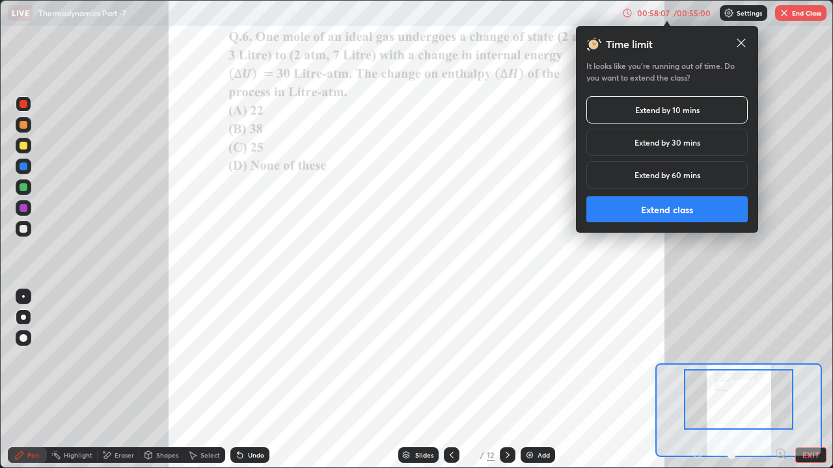
click at [701, 204] on button "Extend class" at bounding box center [666, 209] width 161 height 26
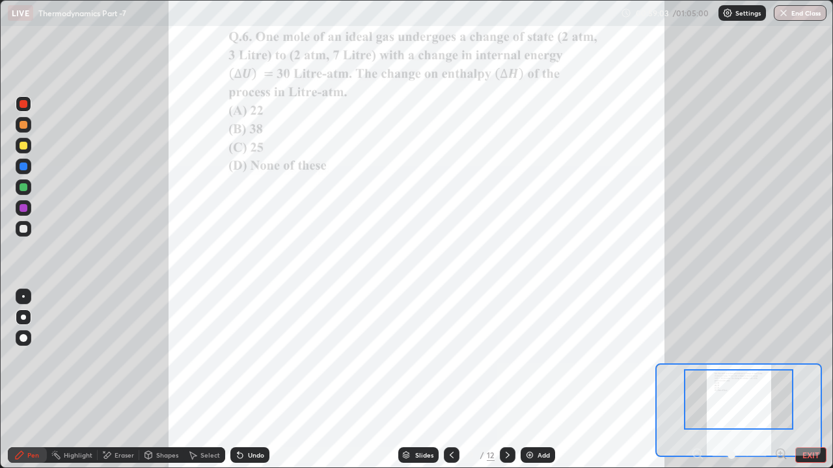
click at [507, 358] on icon at bounding box center [507, 455] width 10 height 10
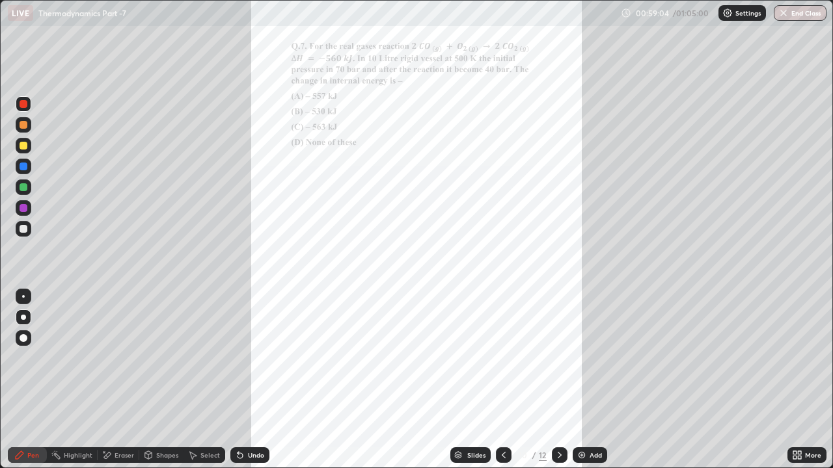
click at [807, 358] on div "More" at bounding box center [813, 455] width 16 height 7
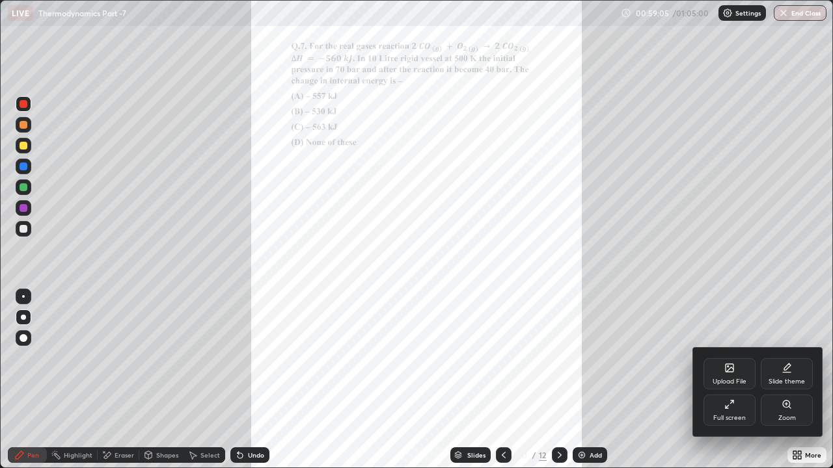
click at [783, 358] on div "Zoom" at bounding box center [787, 410] width 52 height 31
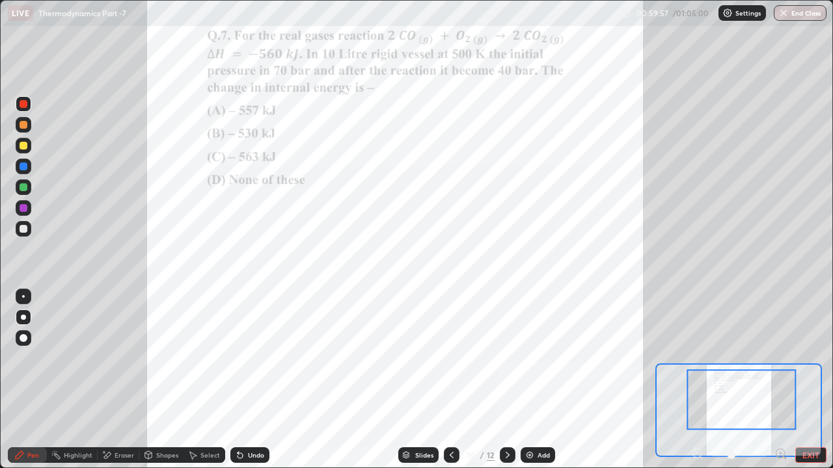
click at [263, 358] on div "Undo" at bounding box center [249, 456] width 39 height 16
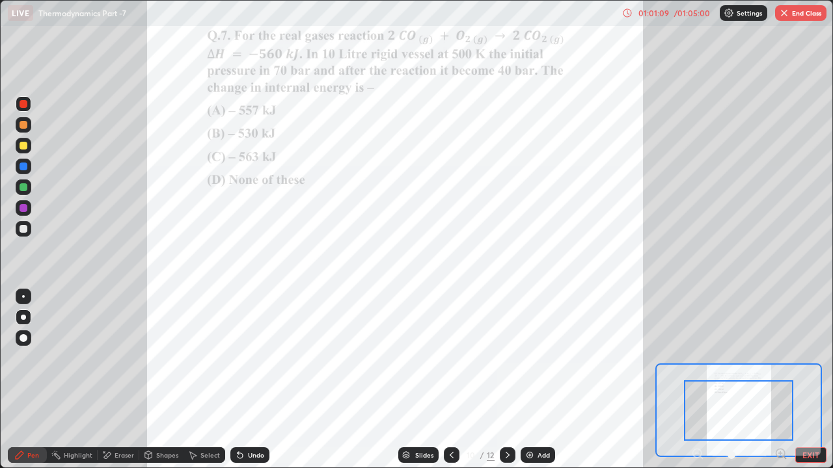
click at [506, 358] on icon at bounding box center [508, 455] width 4 height 7
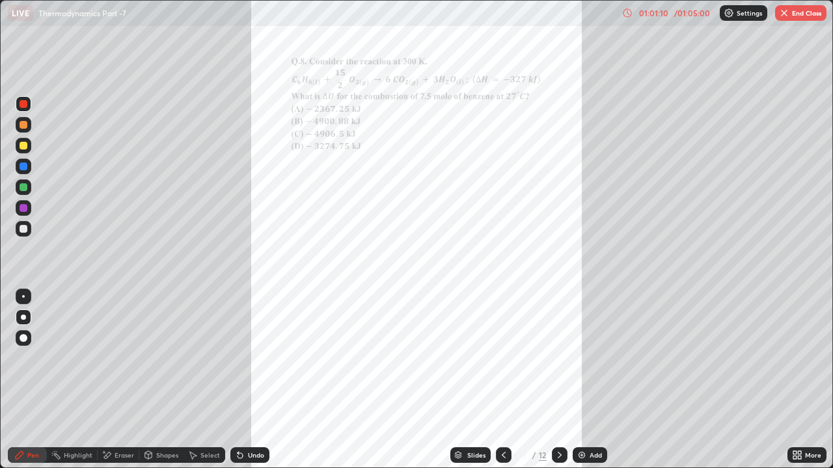
click at [805, 358] on div "More" at bounding box center [813, 455] width 16 height 7
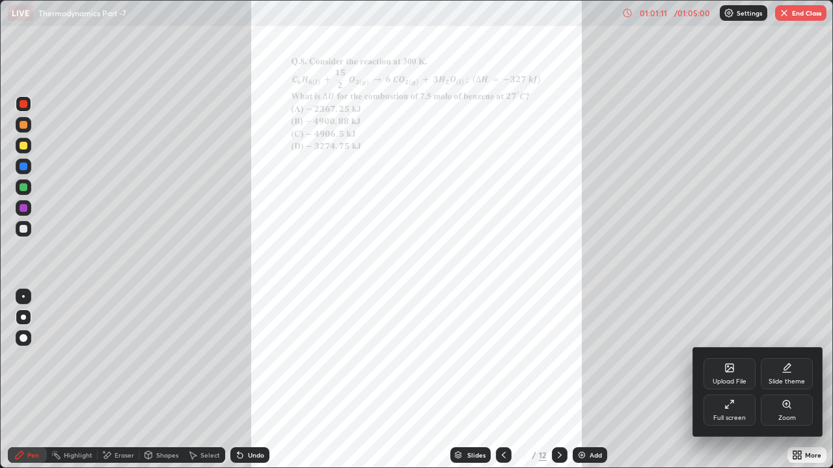
click at [782, 358] on div "Zoom" at bounding box center [787, 410] width 52 height 31
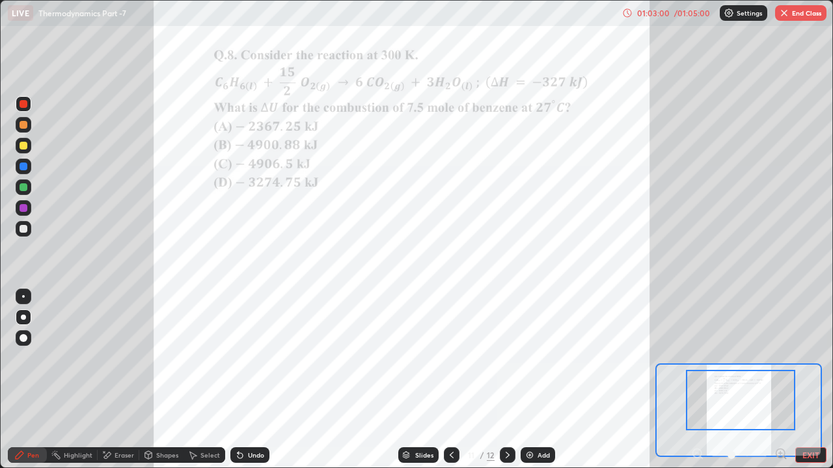
click at [506, 358] on icon at bounding box center [507, 455] width 10 height 10
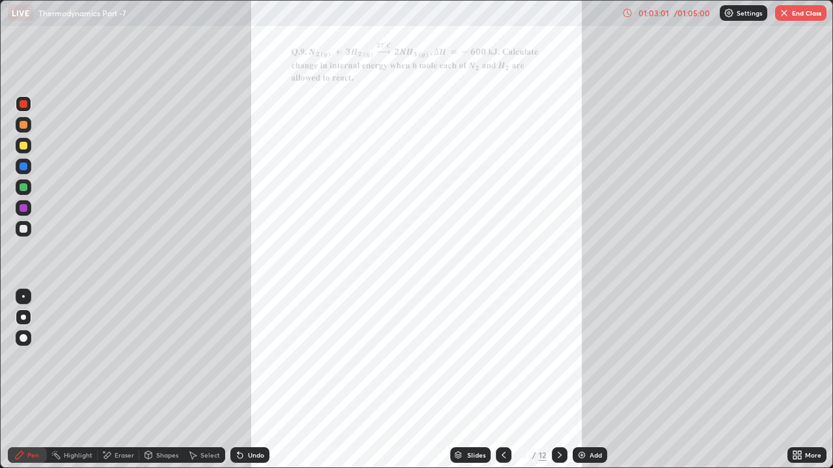
click at [799, 358] on icon at bounding box center [799, 453] width 3 height 3
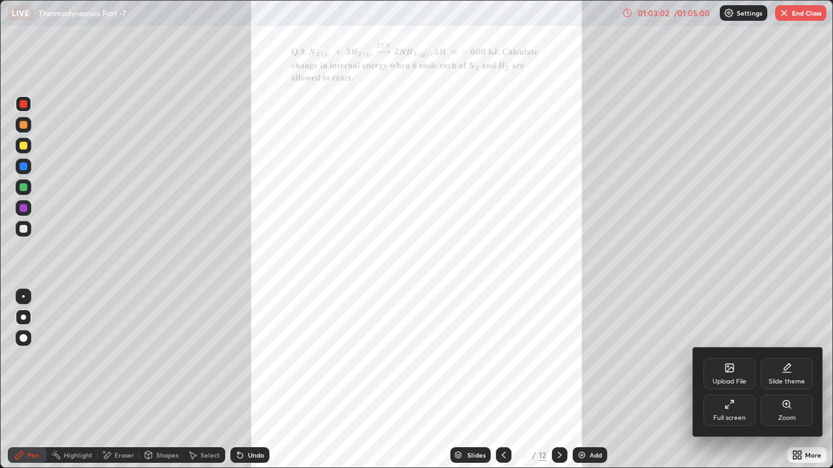
click at [783, 358] on div "Zoom" at bounding box center [787, 410] width 52 height 31
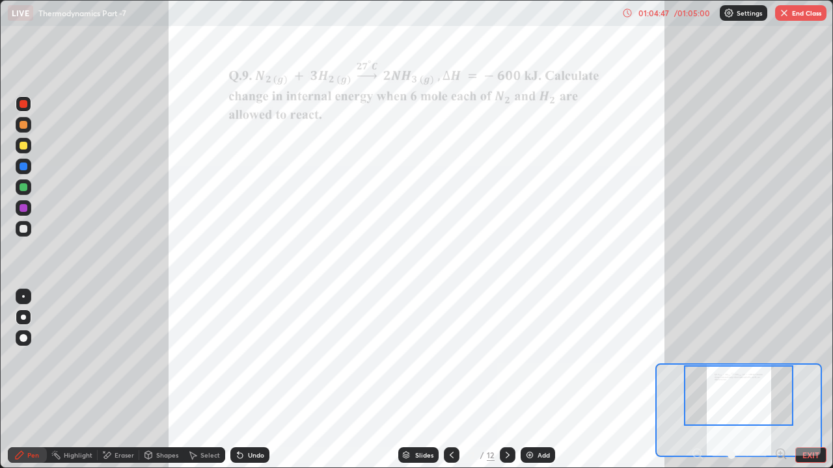
click at [796, 13] on button "End Class" at bounding box center [800, 13] width 51 height 16
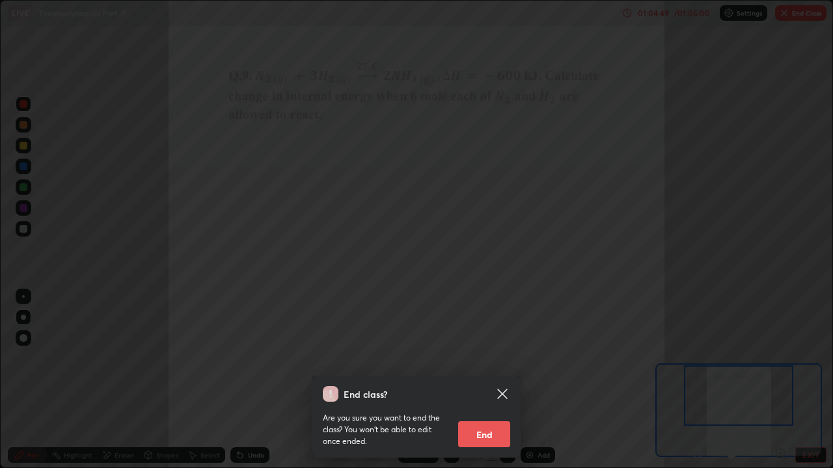
click at [496, 358] on button "End" at bounding box center [484, 435] width 52 height 26
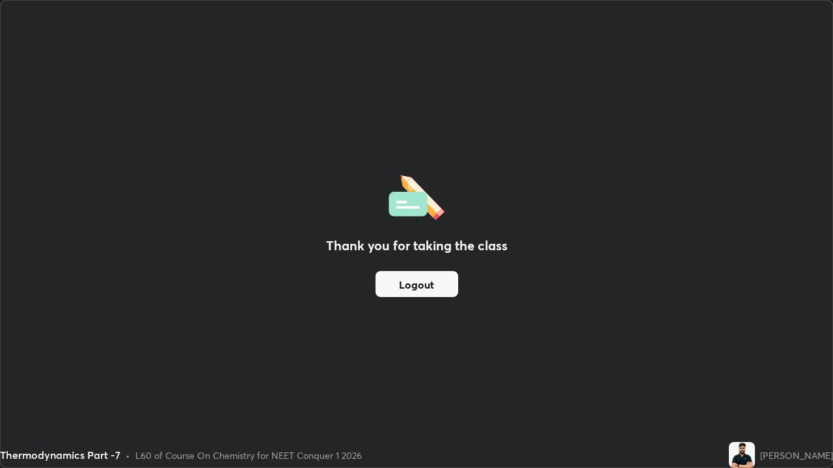
click at [405, 286] on button "Logout" at bounding box center [416, 284] width 83 height 26
